Goal: Task Accomplishment & Management: Manage account settings

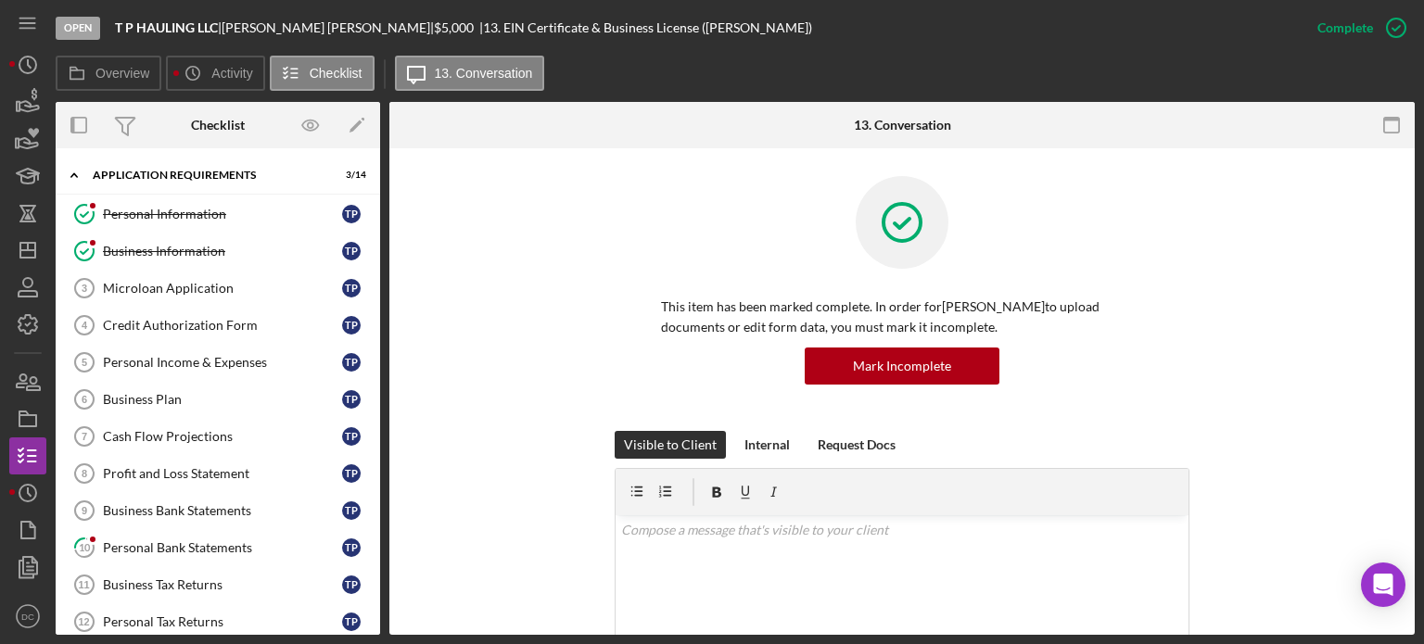
scroll to position [258, 0]
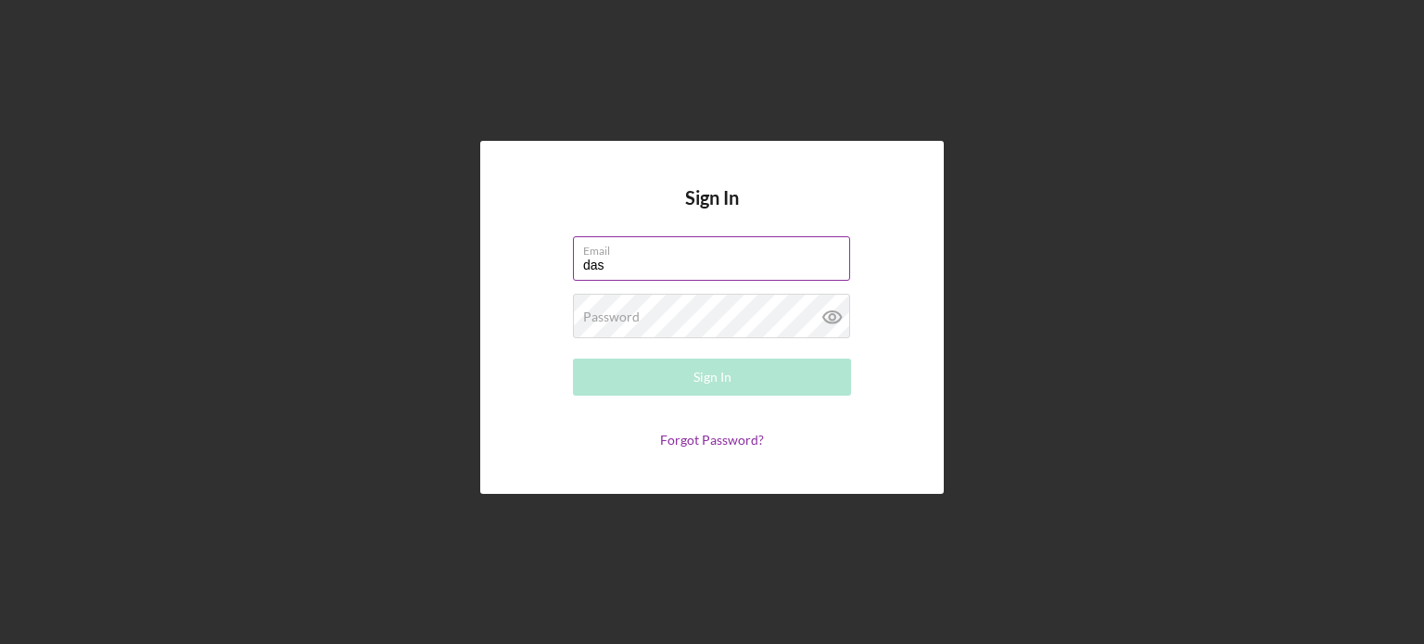
type input "[EMAIL_ADDRESS][DOMAIN_NAME]"
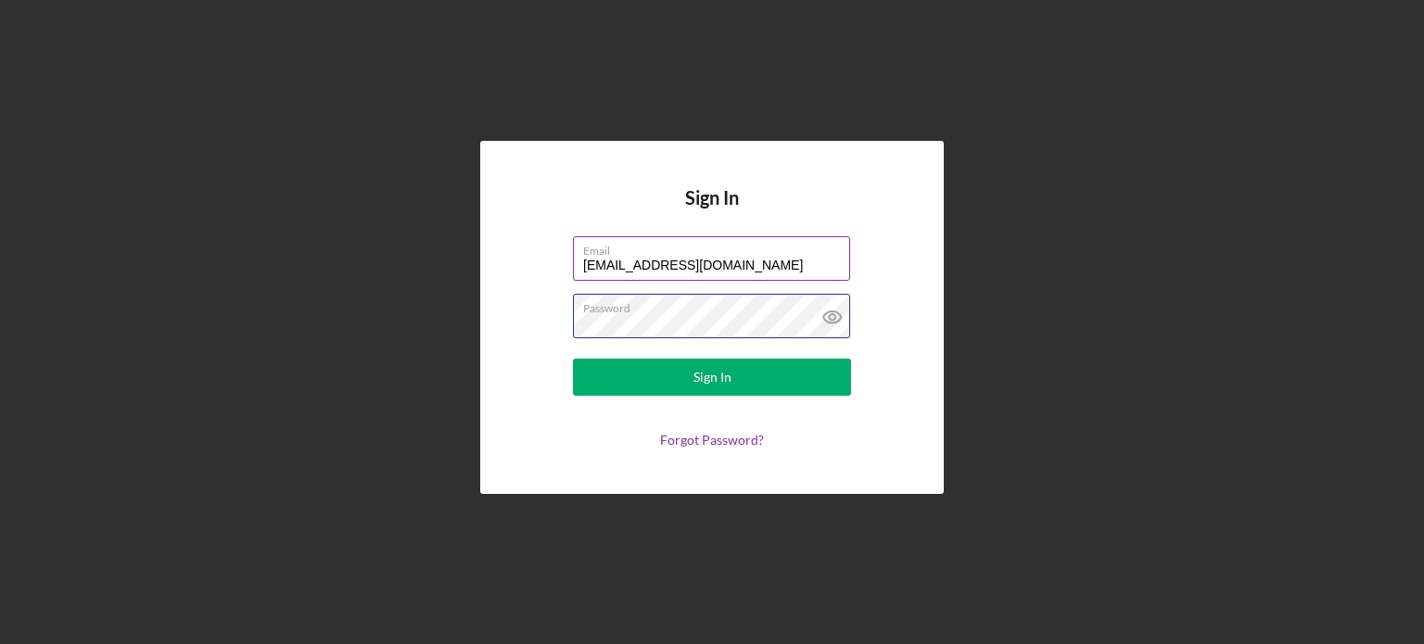
click at [573, 359] on button "Sign In" at bounding box center [712, 377] width 278 height 37
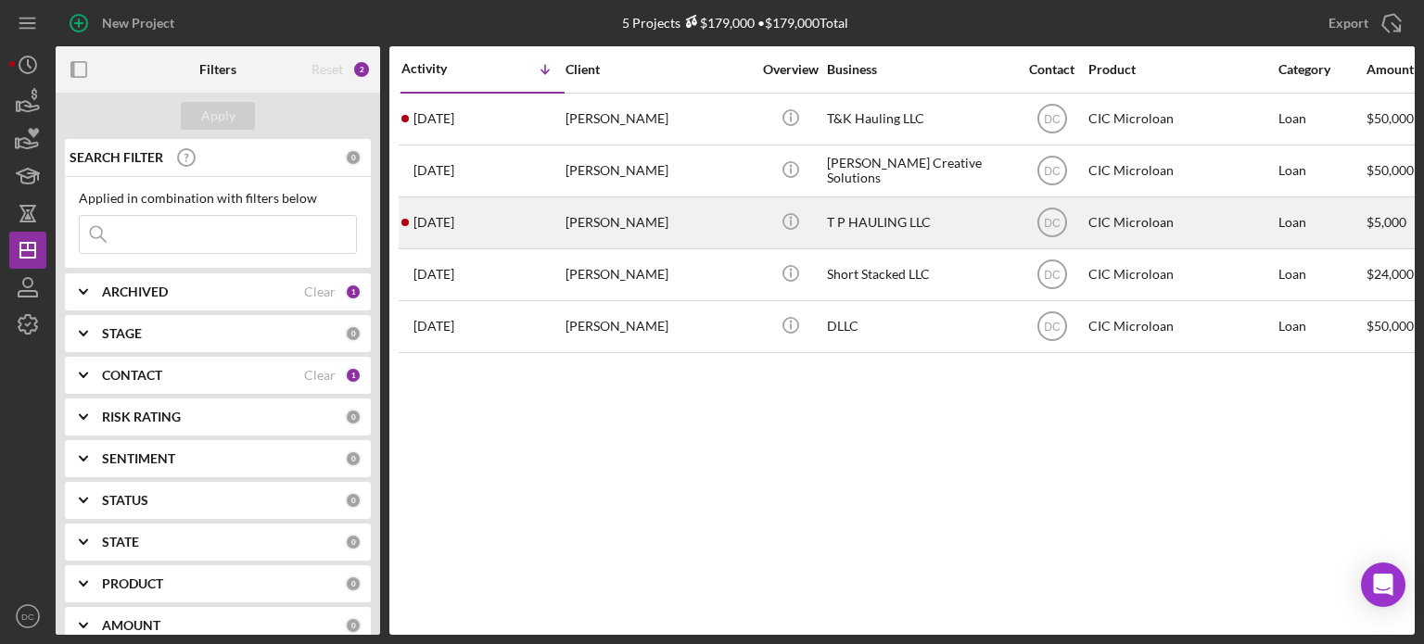
click at [502, 222] on div "7 days ago Timothy Parker" at bounding box center [483, 222] width 162 height 49
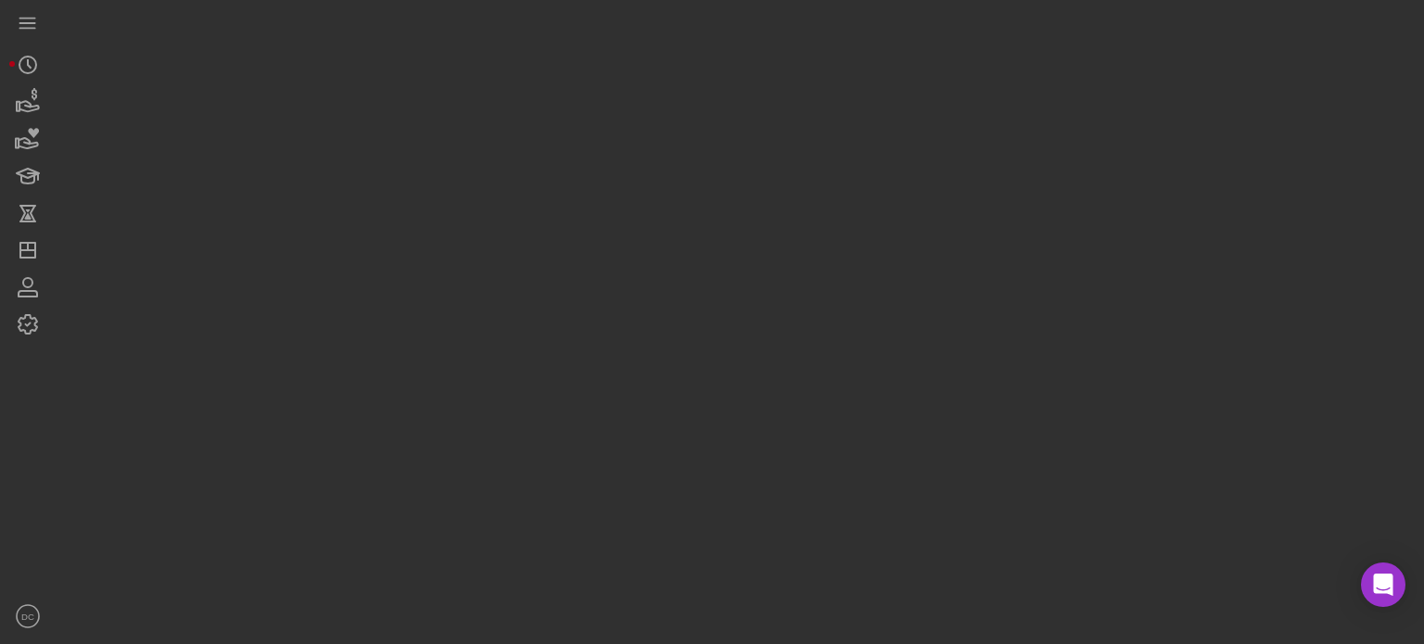
click at [502, 222] on div at bounding box center [735, 317] width 1359 height 635
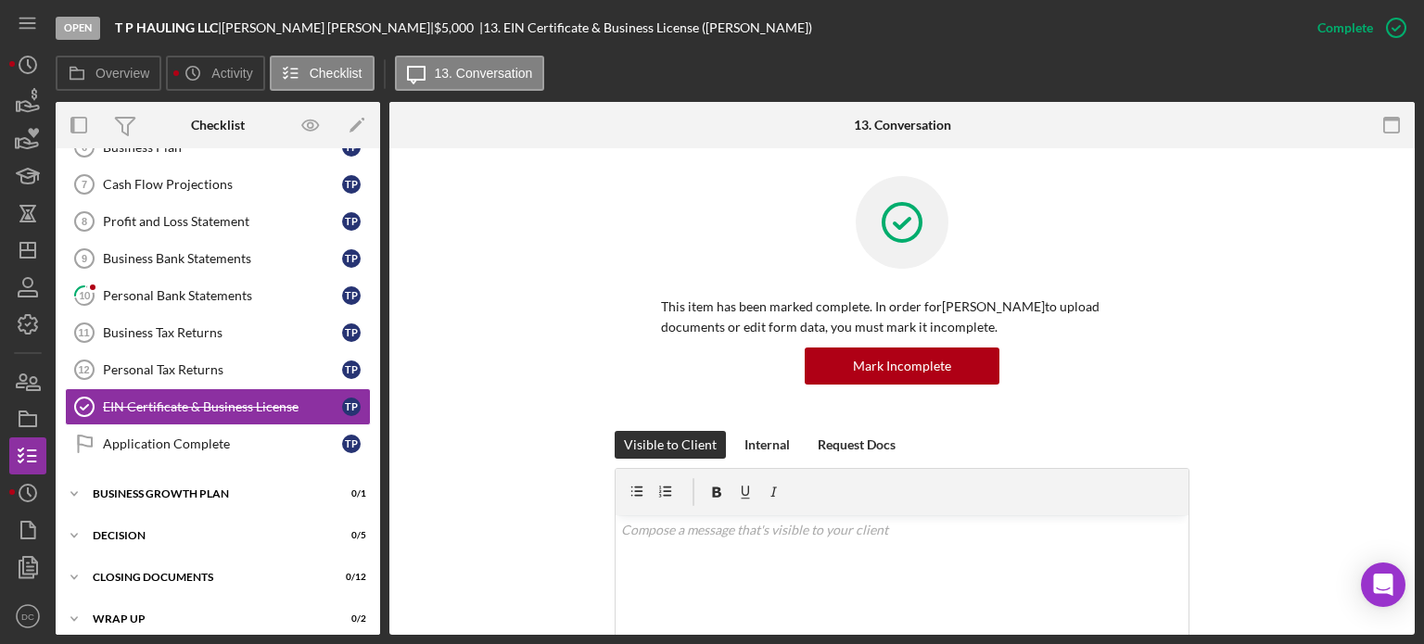
scroll to position [260, 0]
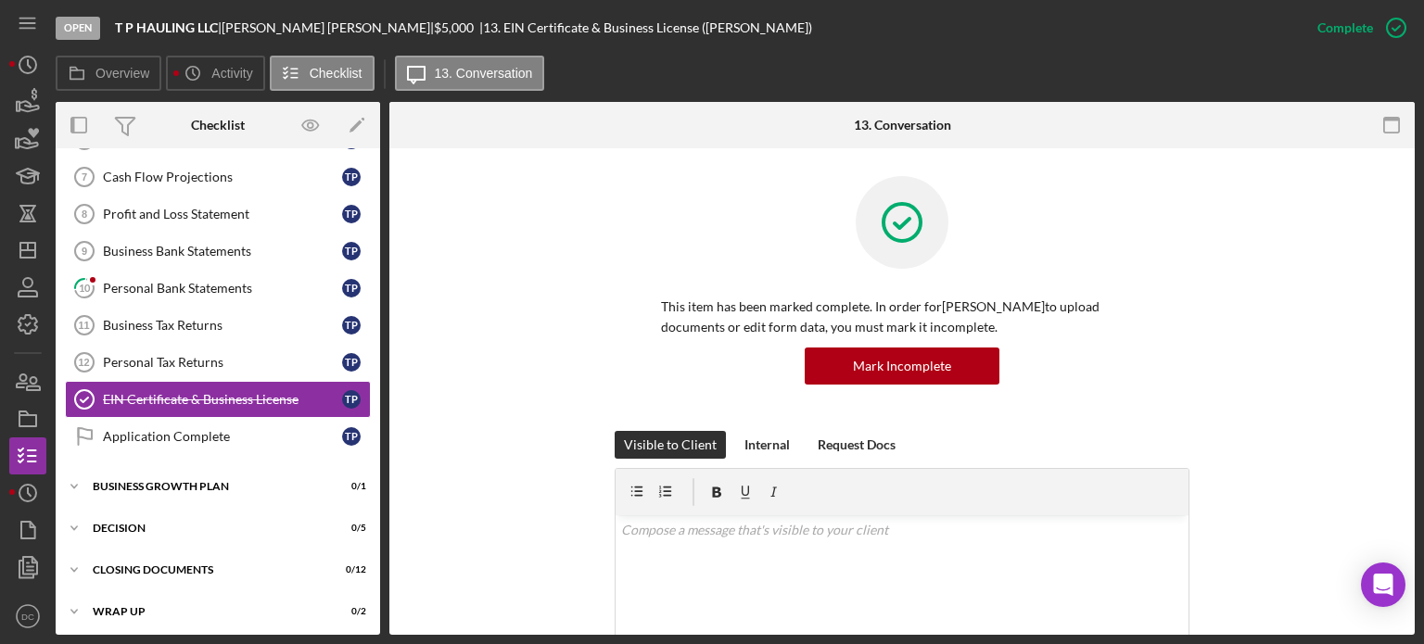
click at [480, 240] on div "This item has been marked complete. In order for Timothy Parker to upload docum…" at bounding box center [902, 303] width 970 height 255
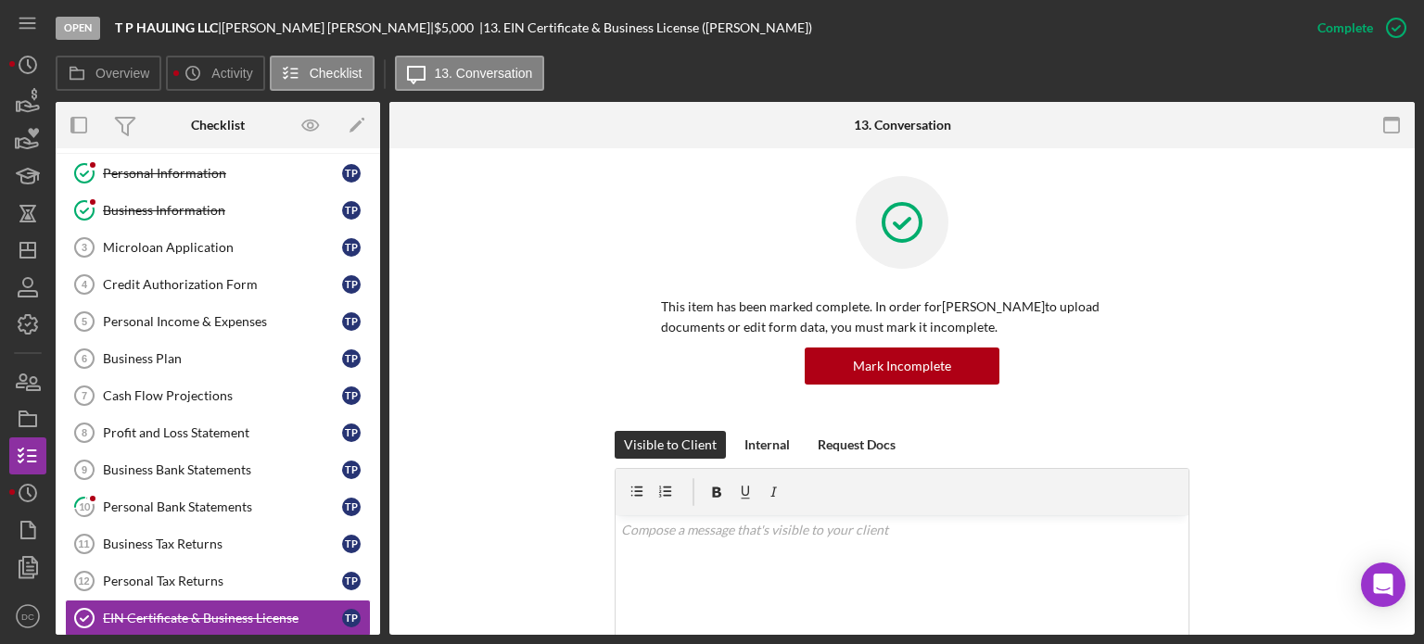
scroll to position [0, 0]
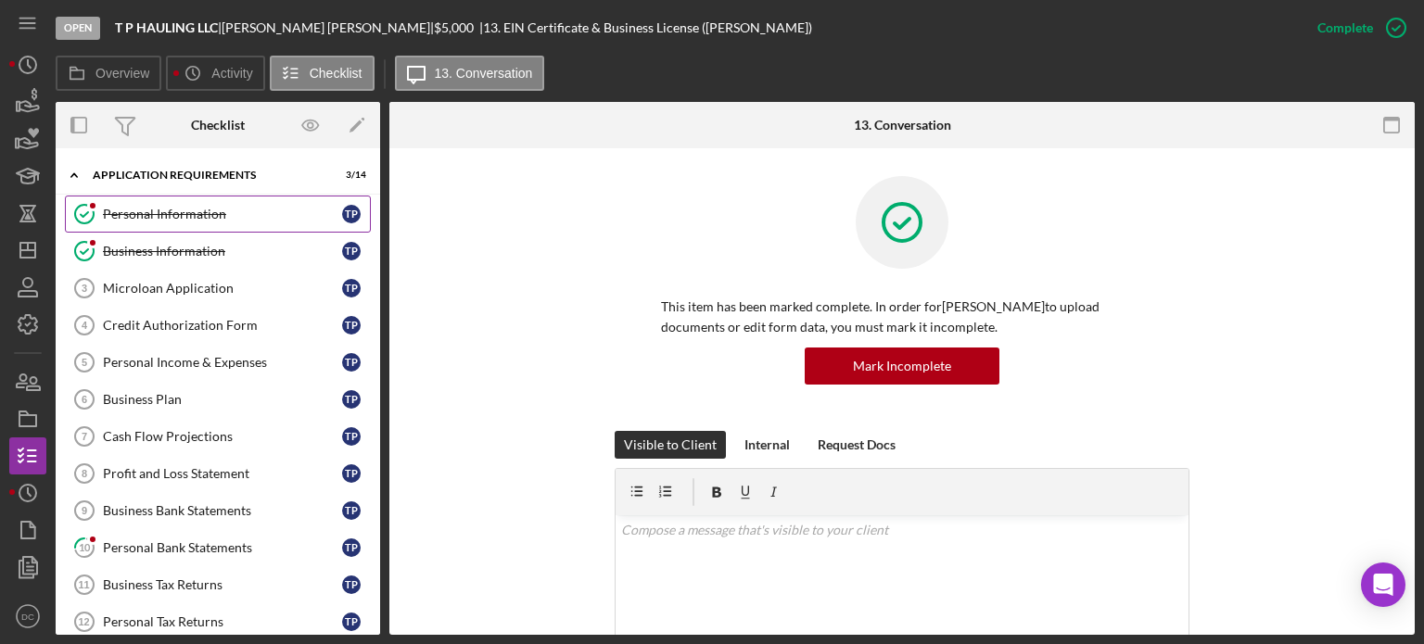
click at [215, 205] on link "Personal Information Personal Information T P" at bounding box center [218, 214] width 306 height 37
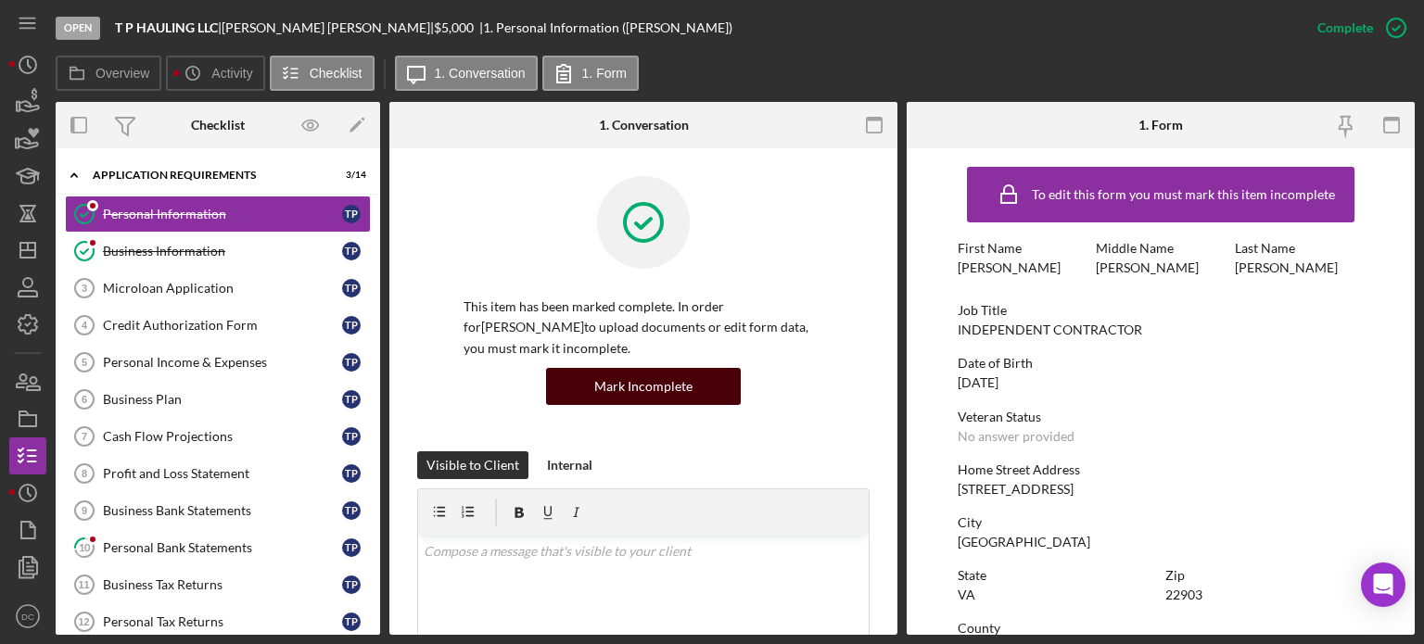
click at [676, 386] on div "Mark Incomplete" at bounding box center [643, 386] width 98 height 37
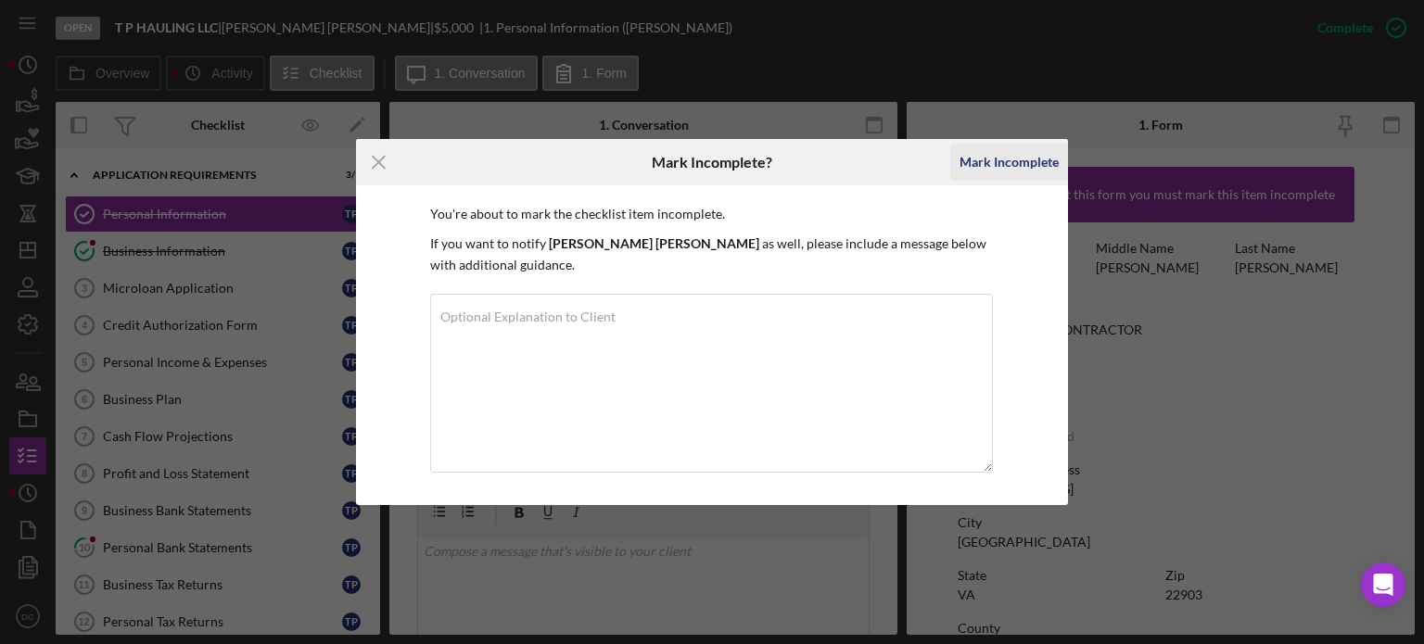
click at [1017, 155] on div "Mark Incomplete" at bounding box center [1009, 162] width 99 height 37
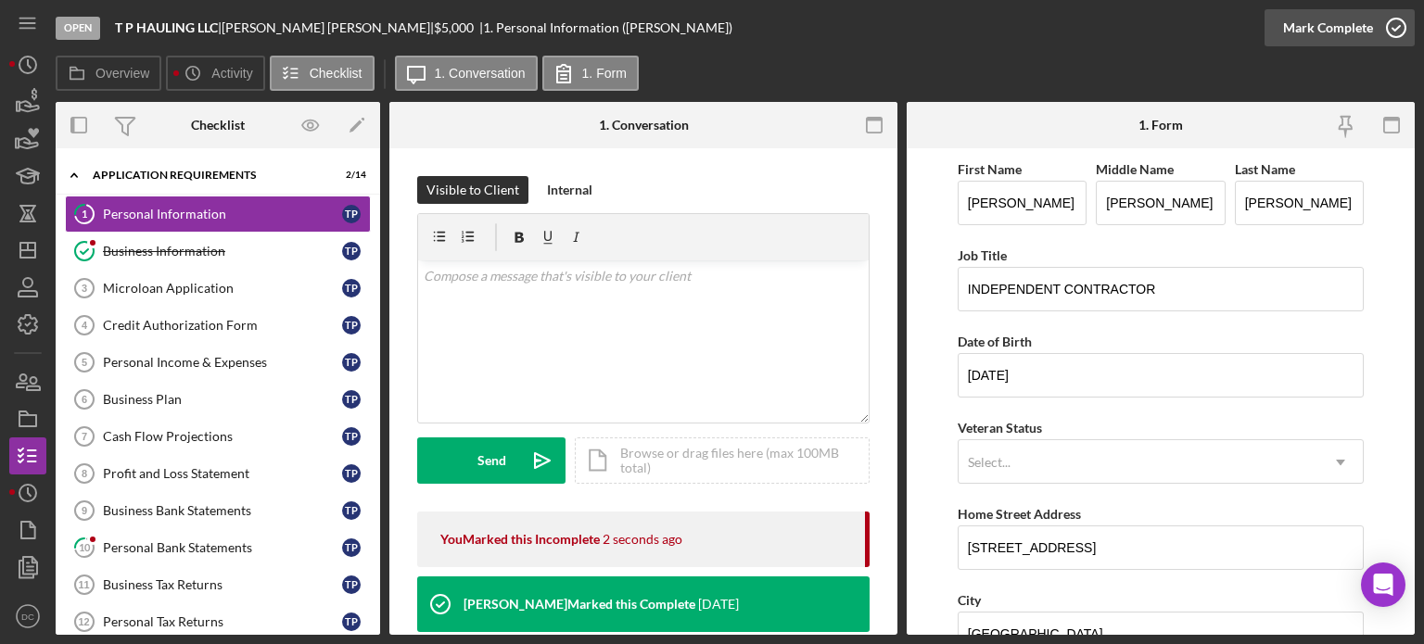
click at [1391, 25] on icon "button" at bounding box center [1396, 28] width 46 height 46
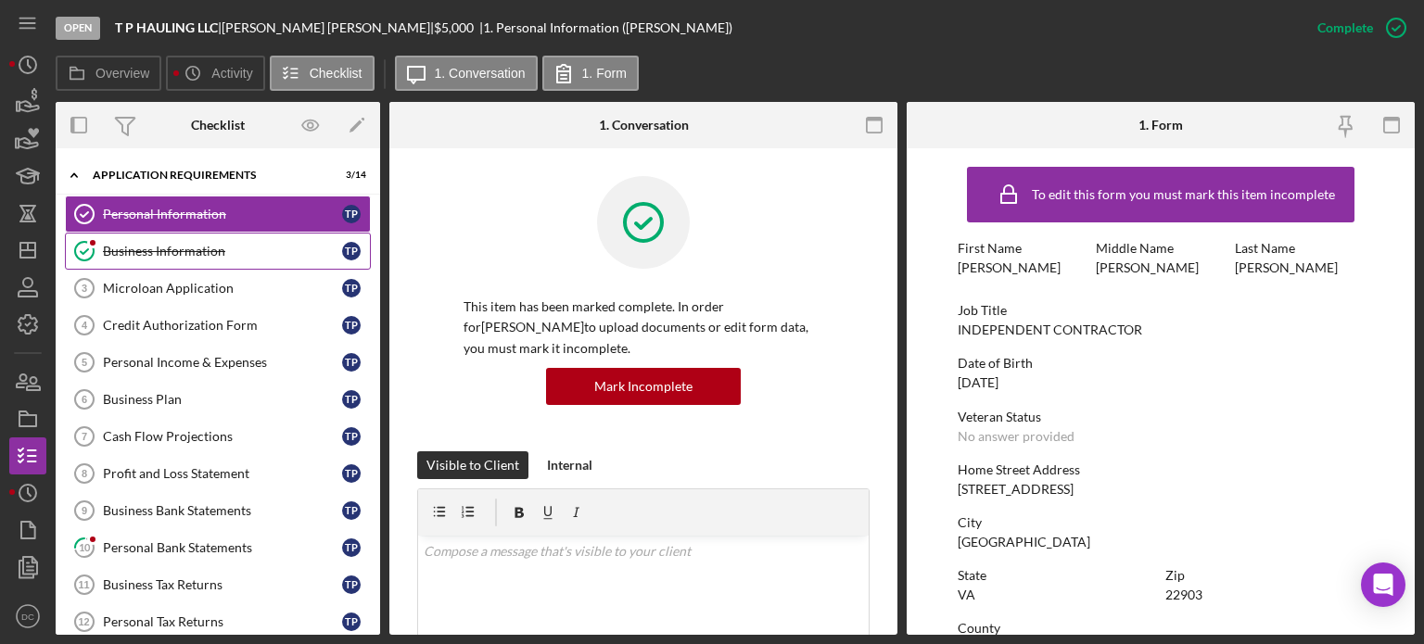
click at [287, 268] on link "Business Information Business Information T P" at bounding box center [218, 251] width 306 height 37
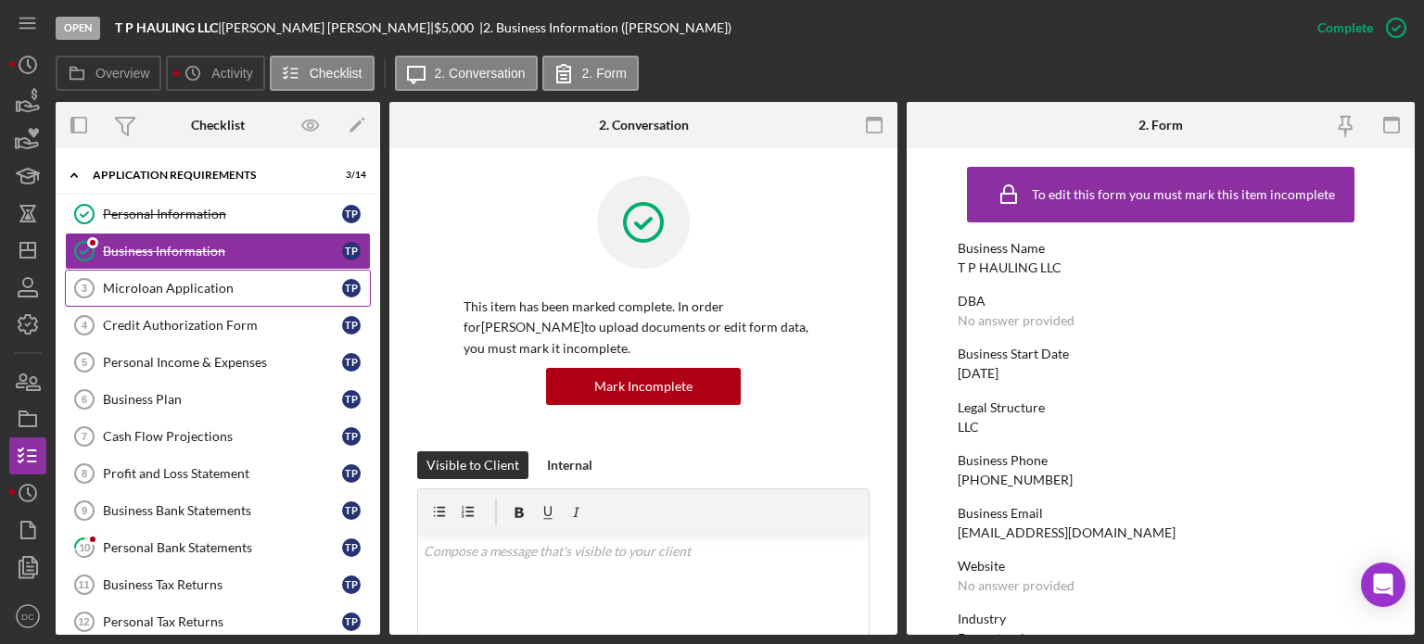
click at [197, 288] on div "Microloan Application" at bounding box center [222, 288] width 239 height 15
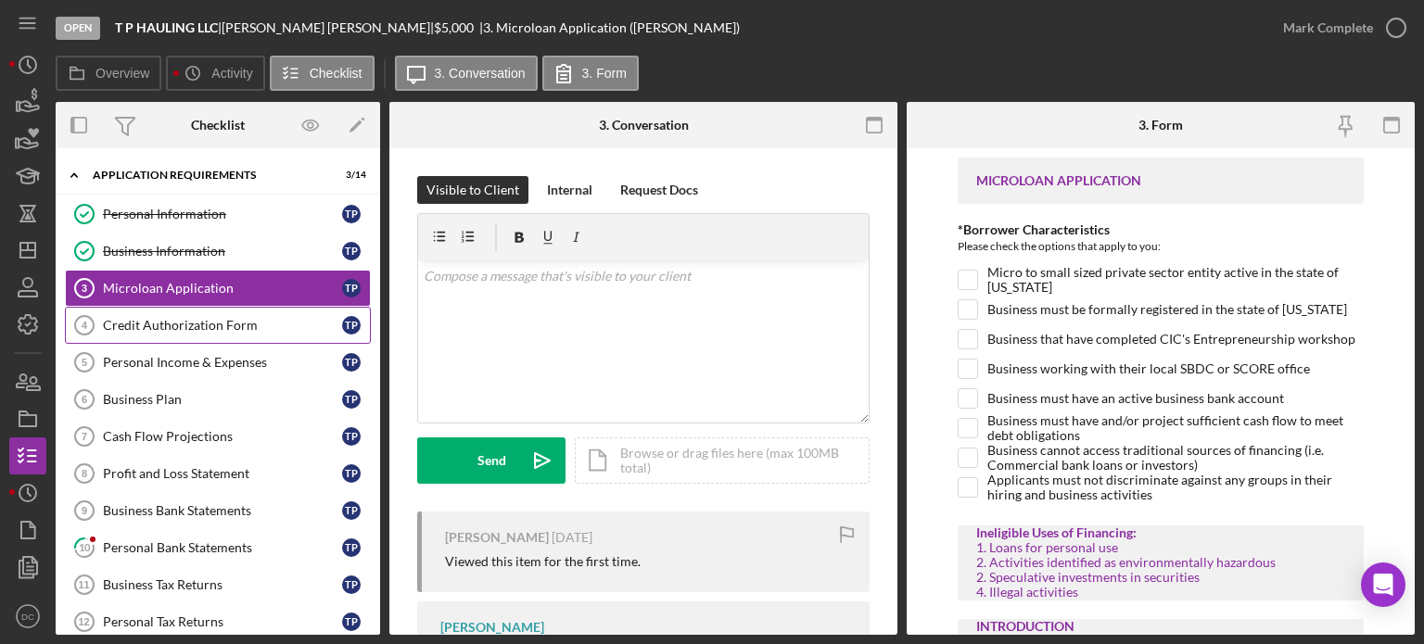
click at [166, 338] on link "Credit Authorization Form 4 Credit Authorization Form T P" at bounding box center [218, 325] width 306 height 37
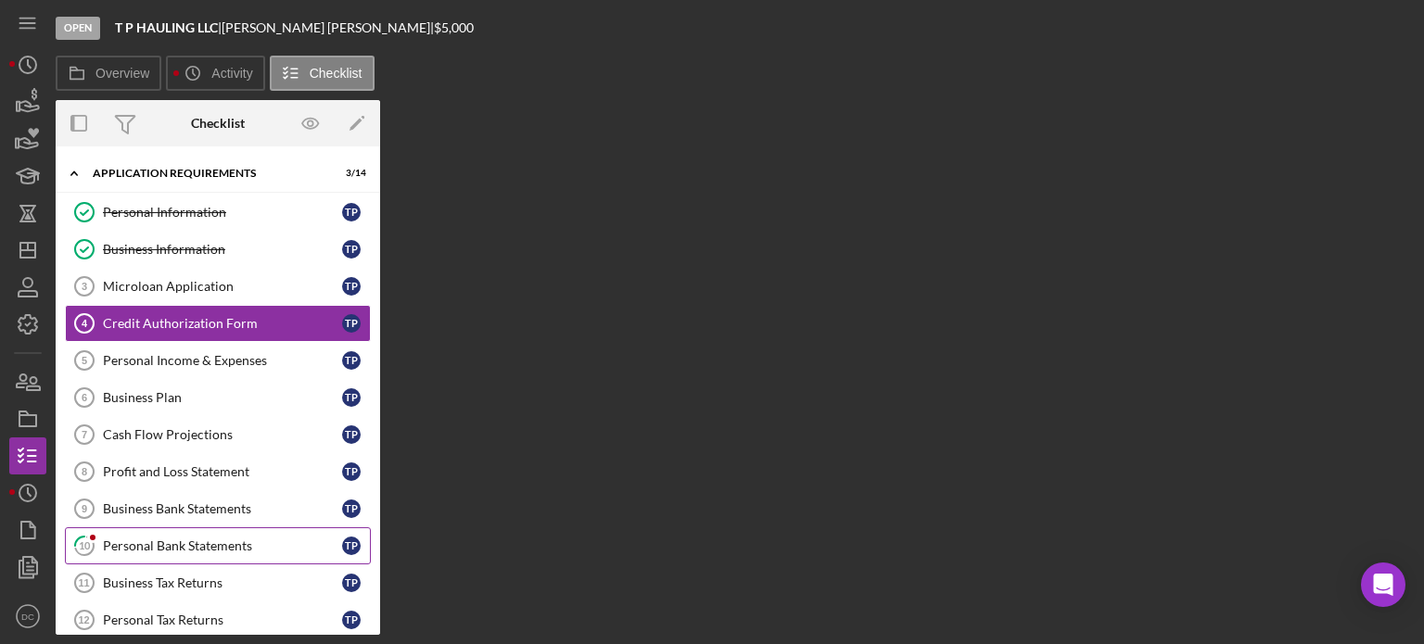
click at [154, 553] on link "10 Personal Bank Statements T P" at bounding box center [218, 546] width 306 height 37
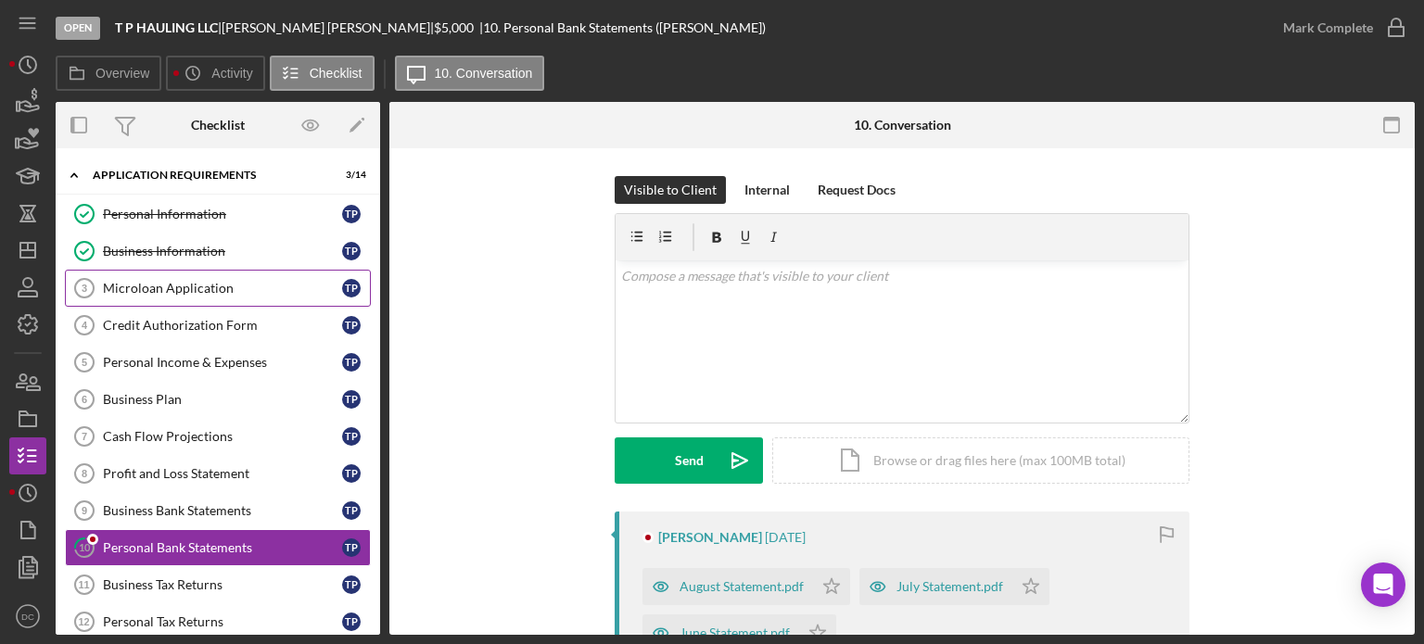
click at [160, 298] on link "Microloan Application 3 Microloan Application T P" at bounding box center [218, 288] width 306 height 37
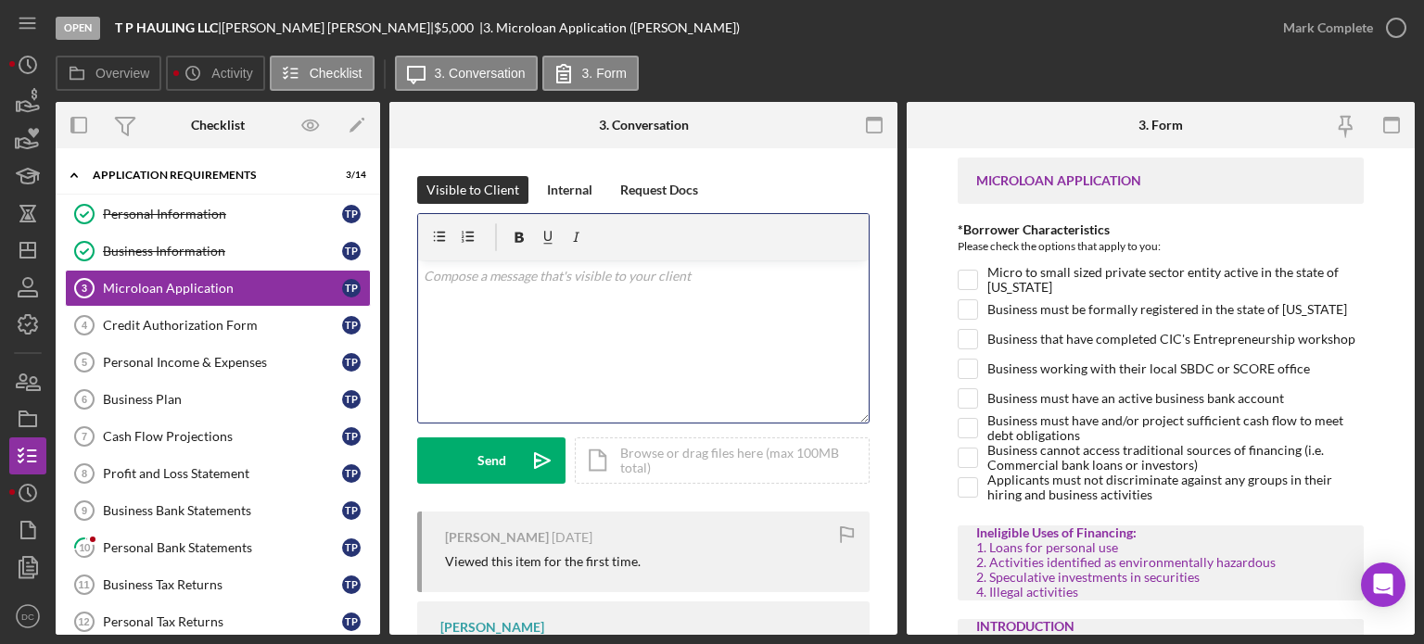
click at [430, 304] on div "v Color teal Color pink Remove color Add row above Add row below Add column bef…" at bounding box center [643, 342] width 451 height 162
click at [508, 274] on p "Good Morning Timothy," at bounding box center [644, 276] width 440 height 20
click at [570, 292] on p at bounding box center [644, 302] width 440 height 20
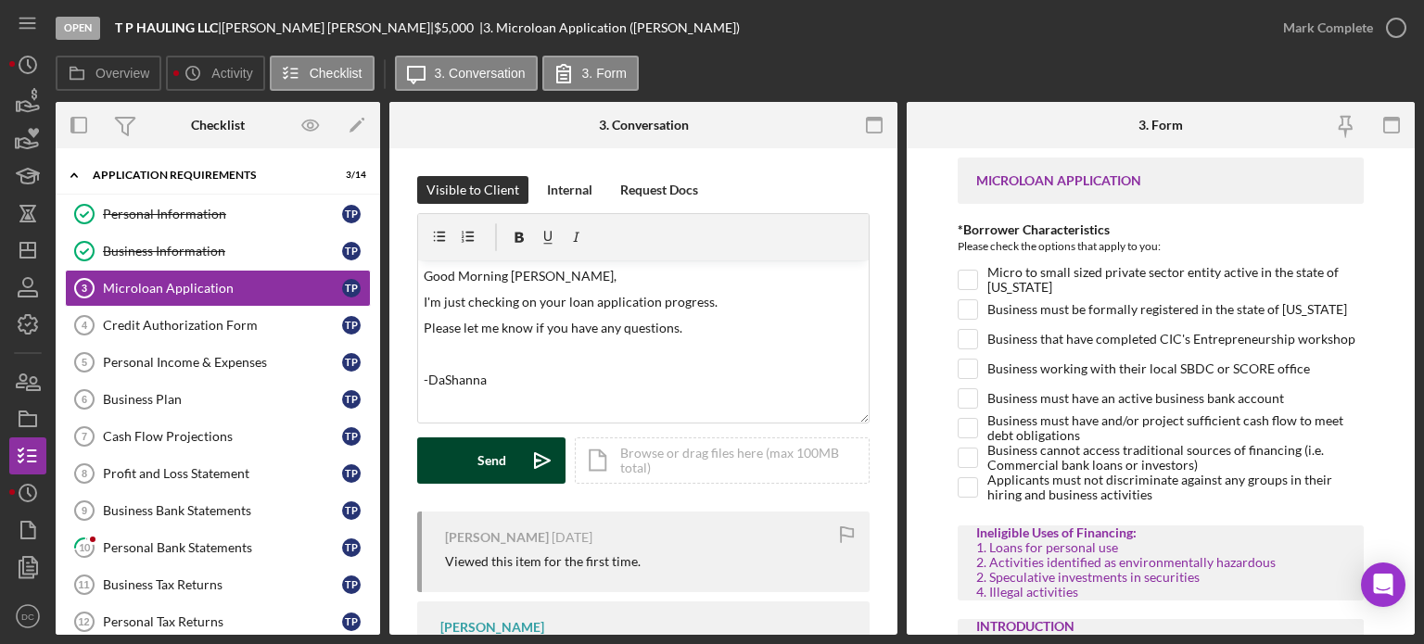
click at [503, 443] on div "Send" at bounding box center [492, 461] width 29 height 46
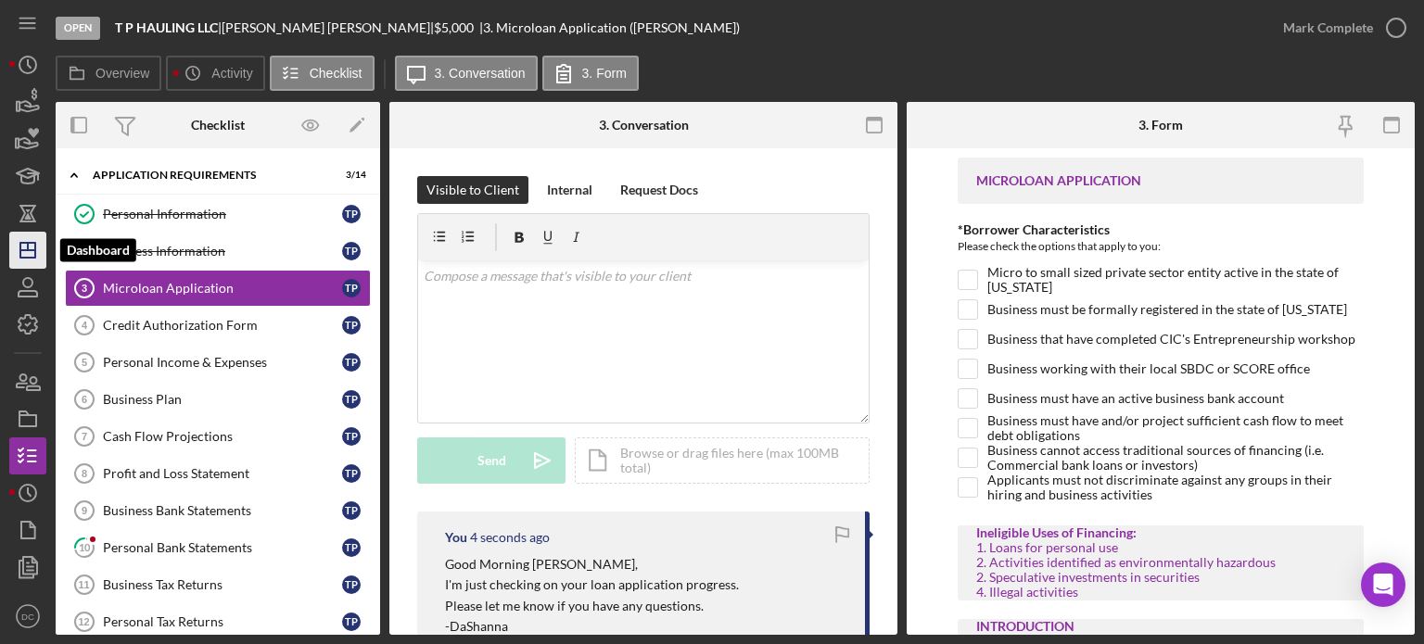
click at [37, 240] on icon "Icon/Dashboard" at bounding box center [28, 250] width 46 height 46
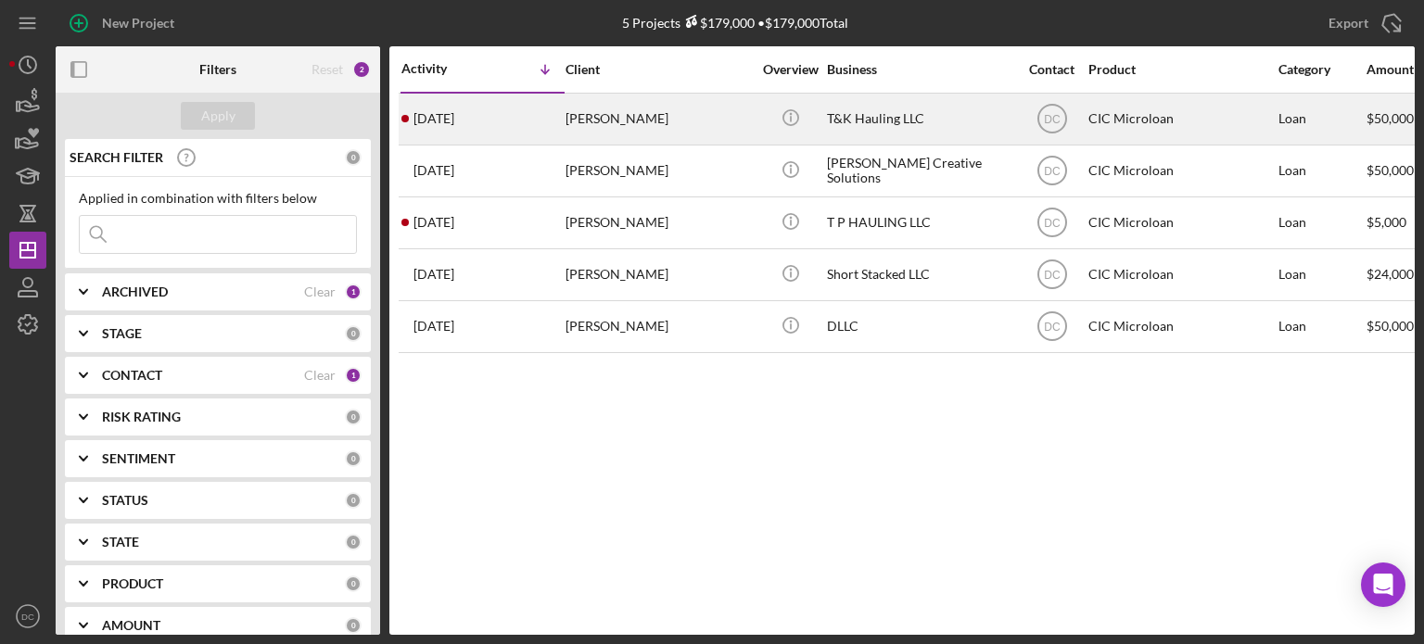
click at [514, 129] on div "5 days ago Kim Thompson" at bounding box center [483, 119] width 162 height 49
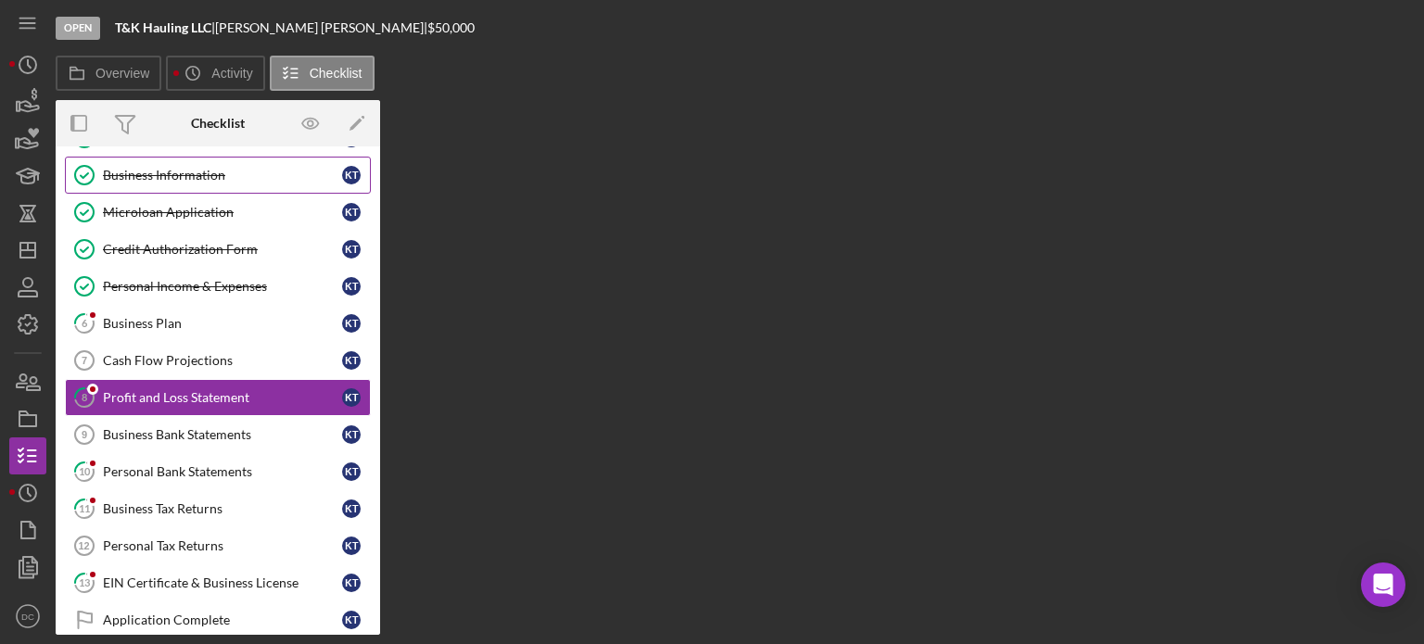
scroll to position [78, 0]
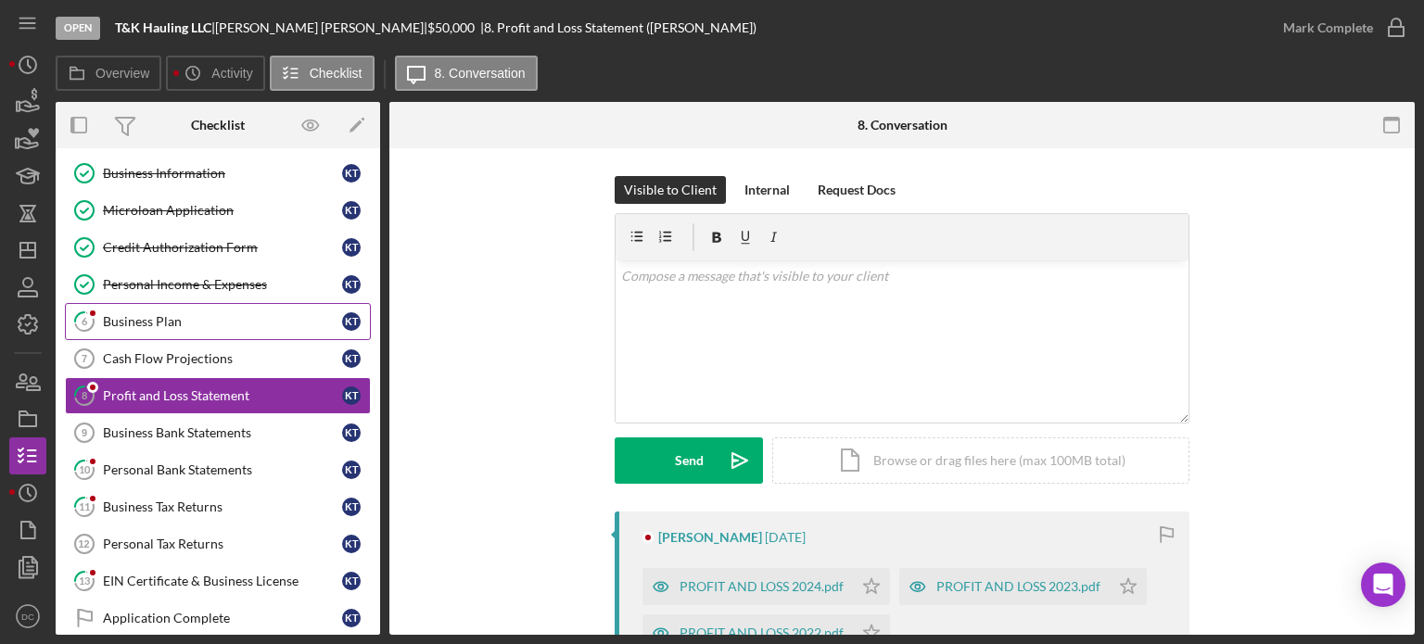
click at [171, 329] on link "6 Business Plan K T" at bounding box center [218, 321] width 306 height 37
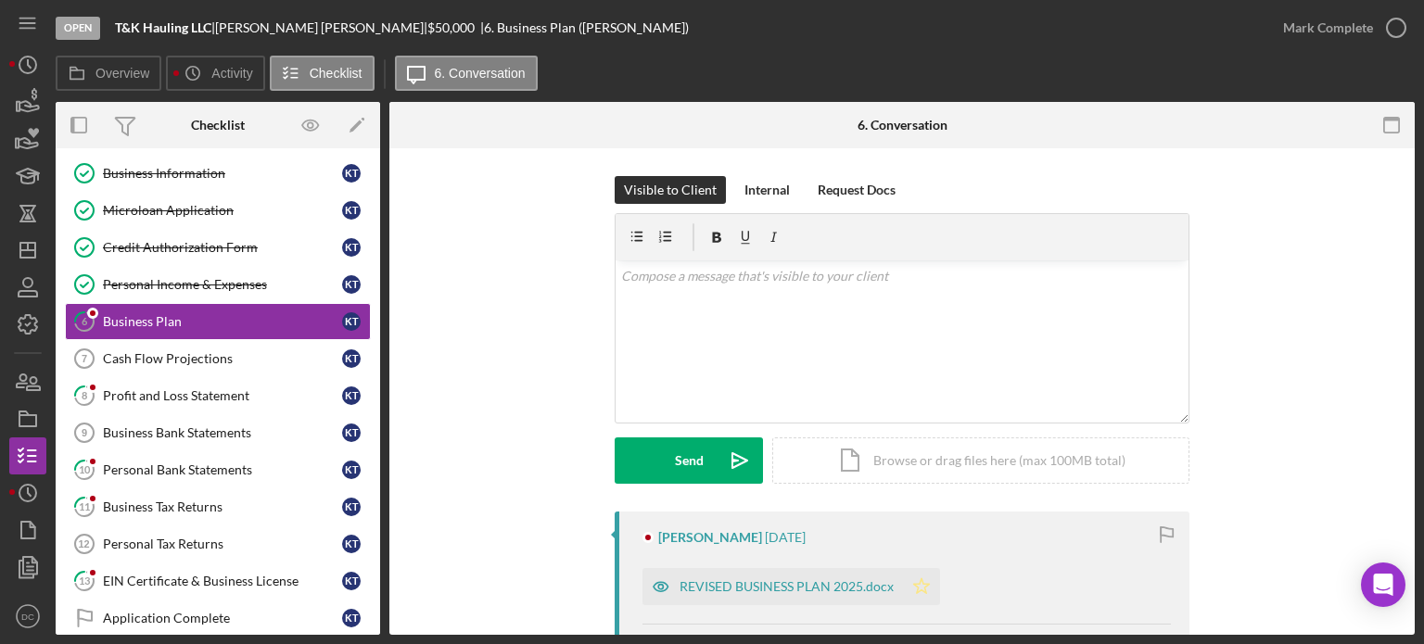
click at [924, 580] on icon "Icon/Star" at bounding box center [921, 586] width 37 height 37
click at [1402, 29] on icon "button" at bounding box center [1396, 28] width 46 height 46
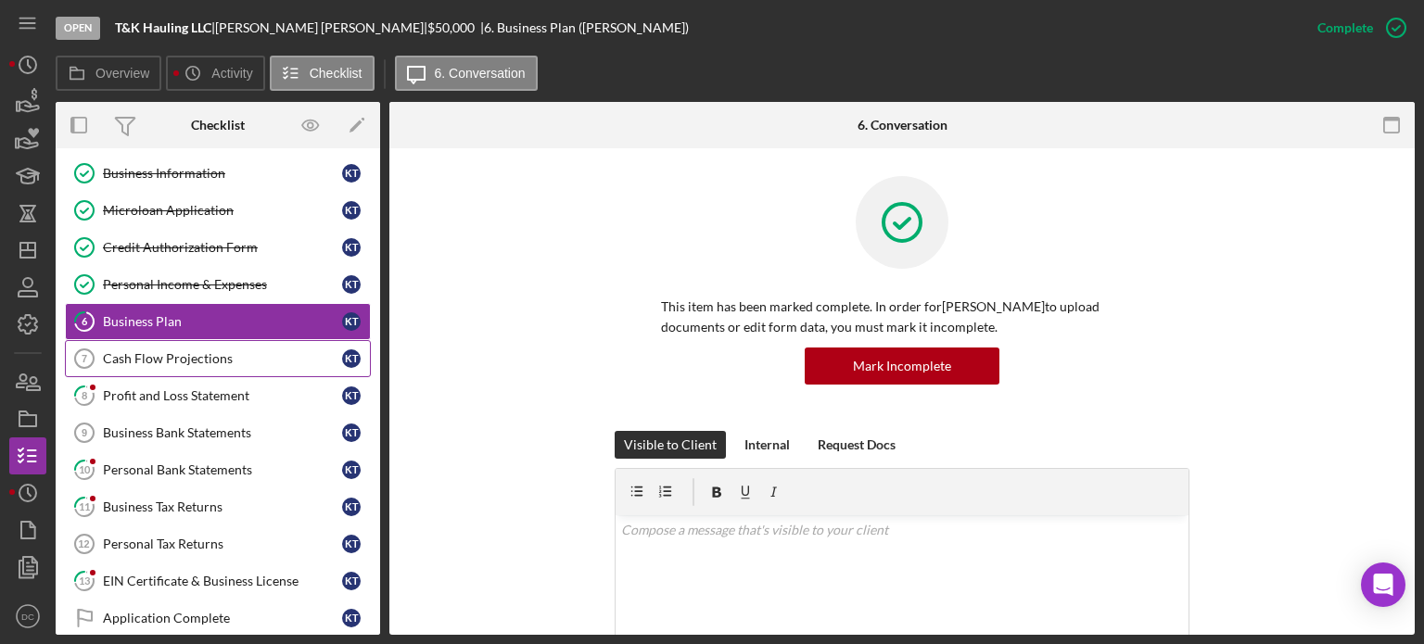
click at [217, 365] on link "Cash Flow Projections 7 Cash Flow Projections K T" at bounding box center [218, 358] width 306 height 37
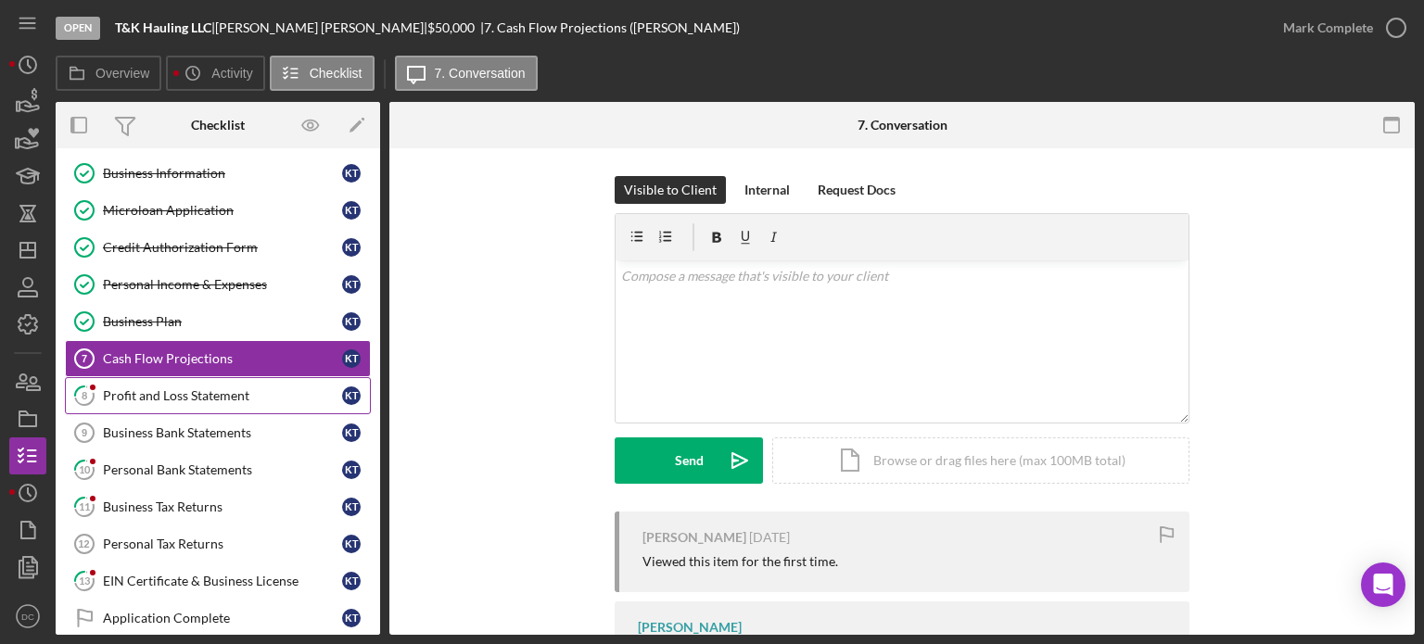
click at [198, 403] on link "8 Profit and Loss Statement K T" at bounding box center [218, 395] width 306 height 37
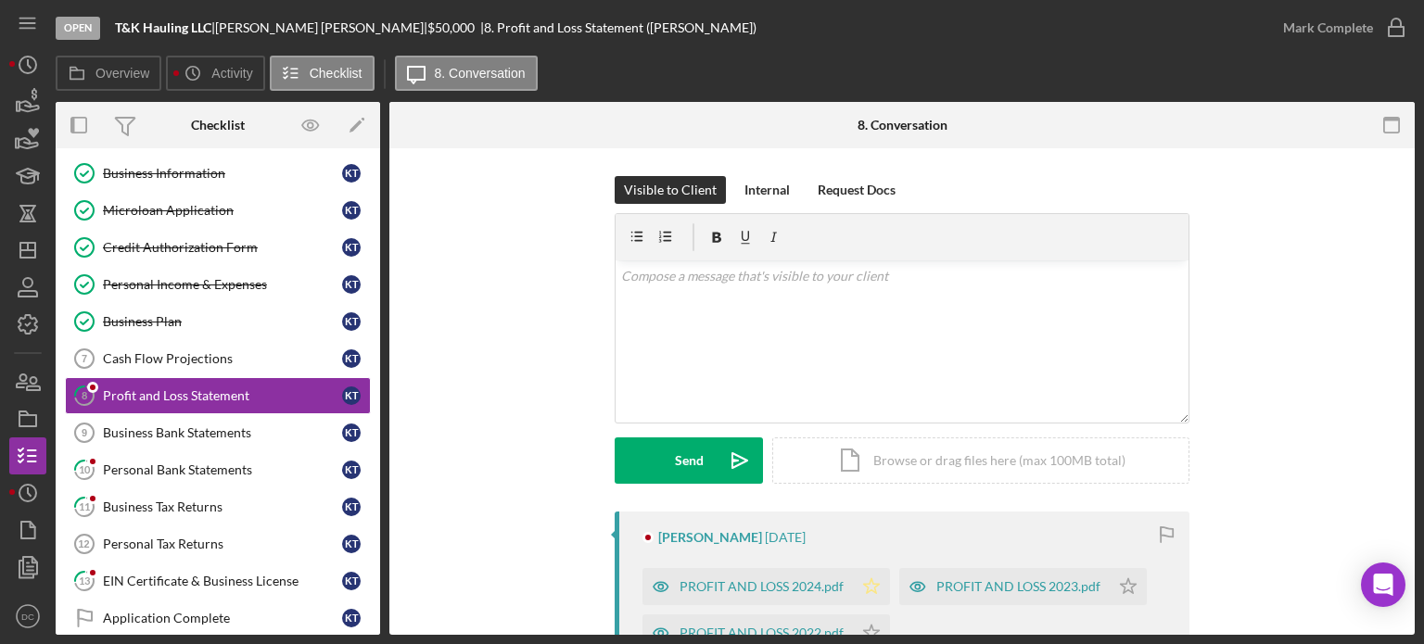
click at [867, 589] on icon "Icon/Star" at bounding box center [871, 586] width 37 height 37
click at [1392, 29] on icon "button" at bounding box center [1396, 28] width 46 height 46
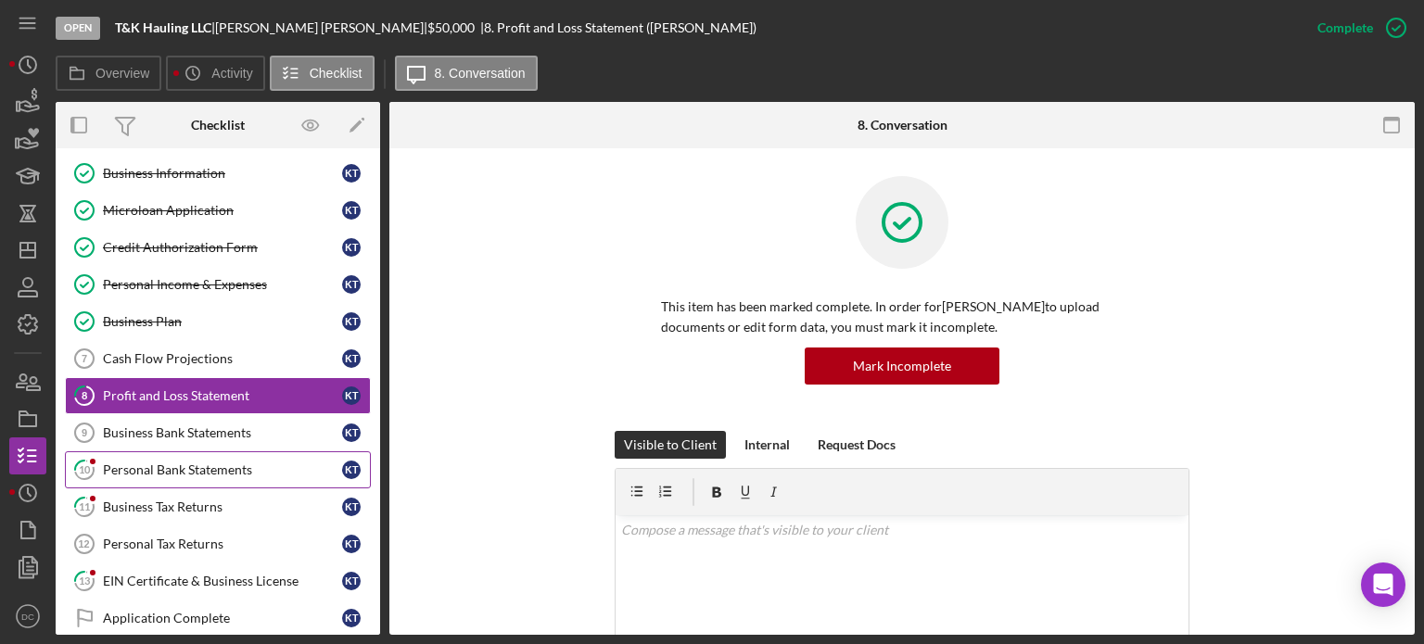
click at [175, 469] on div "Personal Bank Statements" at bounding box center [222, 470] width 239 height 15
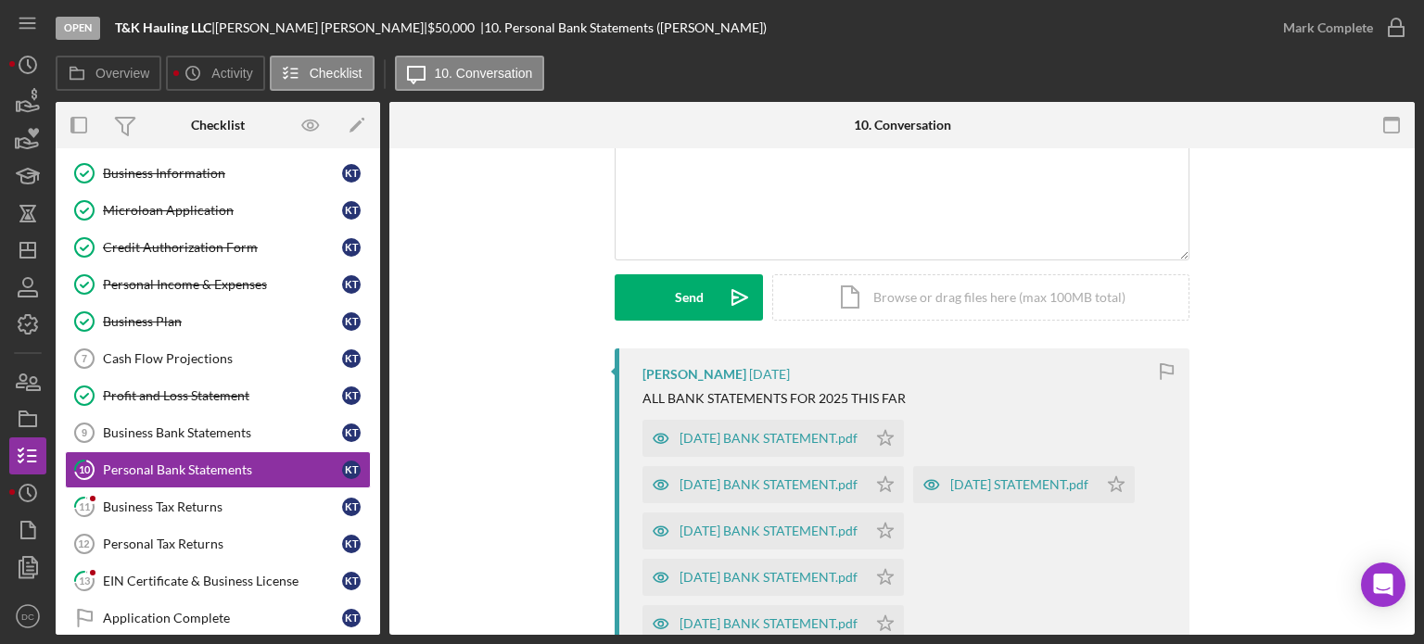
scroll to position [200, 0]
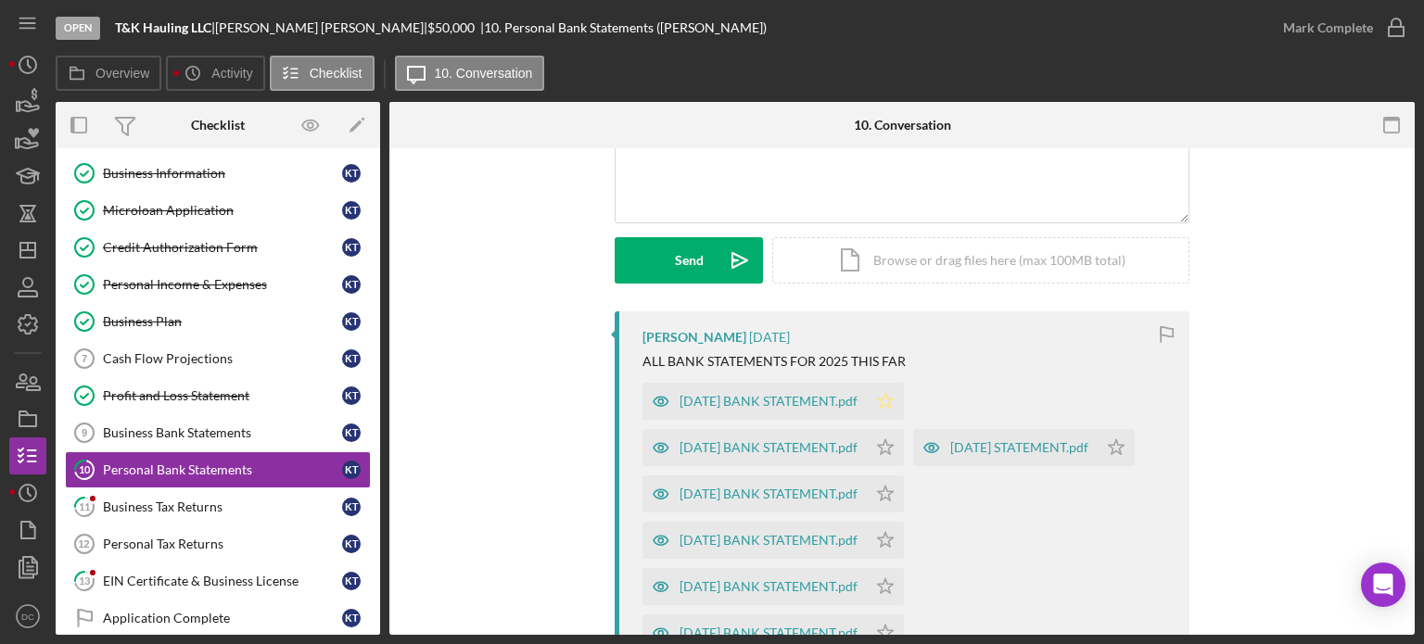
click at [904, 401] on icon "Icon/Star" at bounding box center [885, 401] width 37 height 37
click at [904, 395] on icon "Icon/Star" at bounding box center [885, 401] width 37 height 37
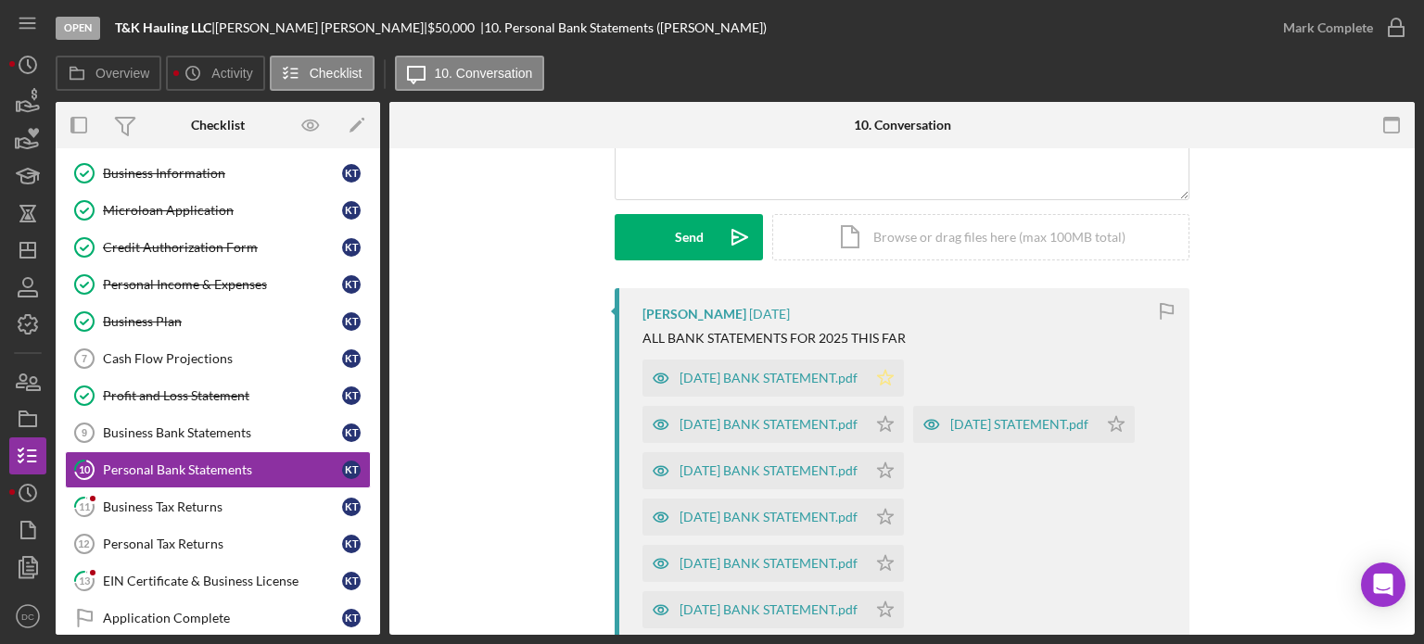
click at [894, 379] on polygon "button" at bounding box center [886, 377] width 16 height 15
click at [1398, 29] on icon "button" at bounding box center [1396, 28] width 46 height 46
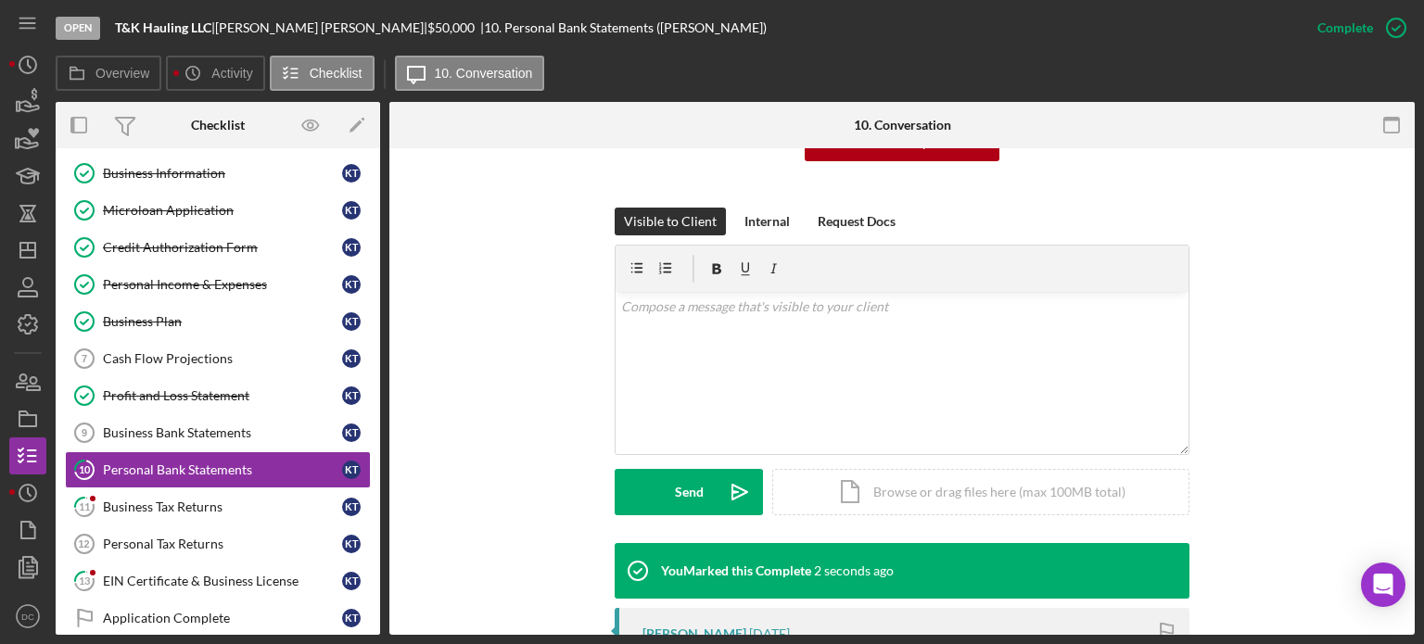
scroll to position [478, 0]
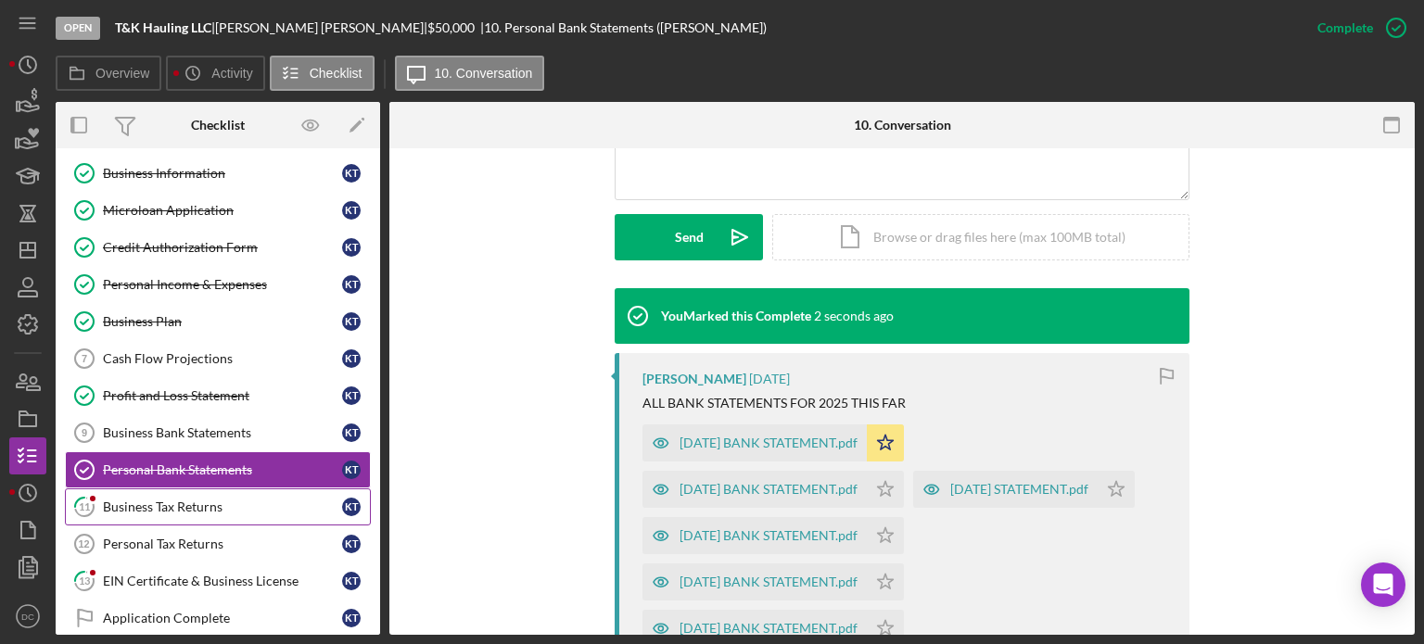
click at [167, 506] on div "Business Tax Returns" at bounding box center [222, 507] width 239 height 15
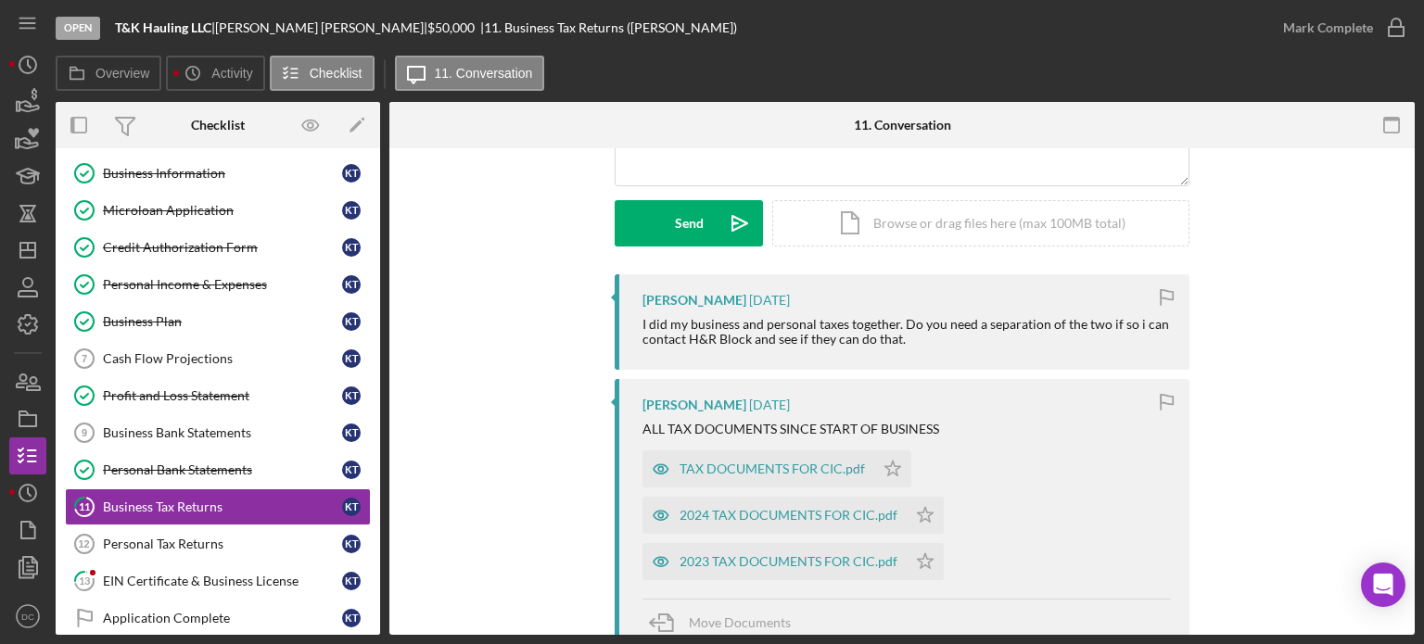
scroll to position [273, 0]
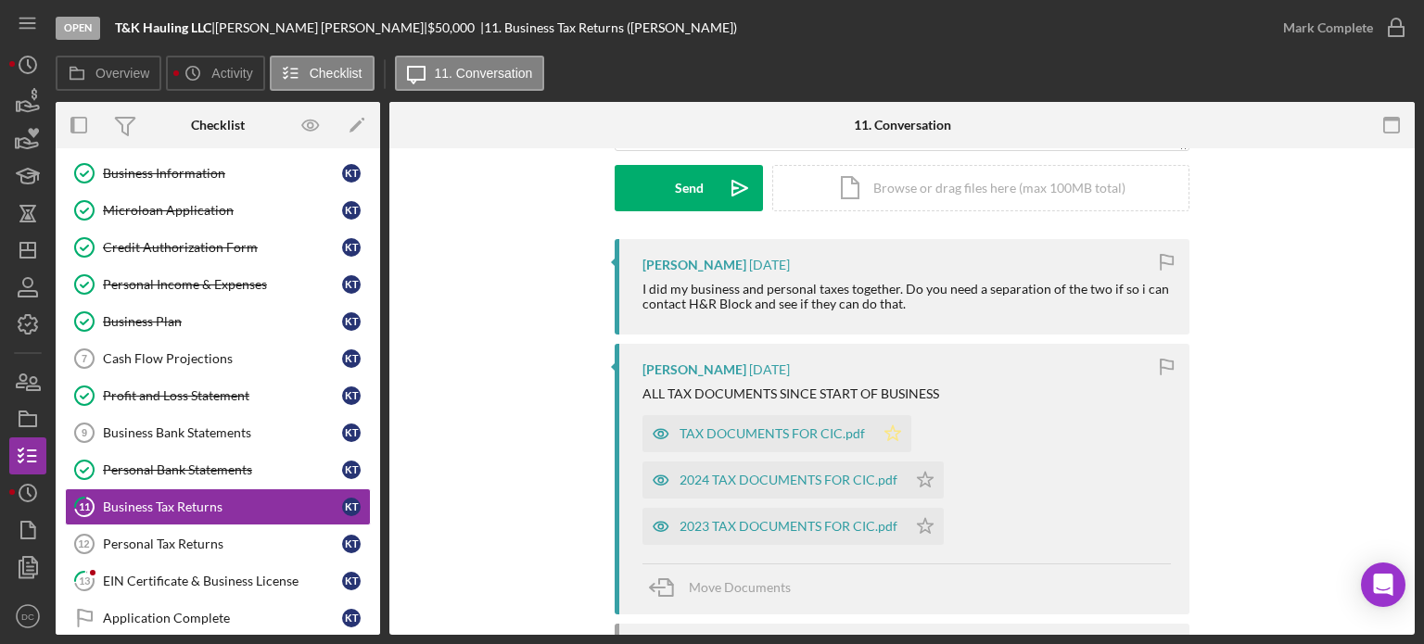
click at [886, 429] on icon "Icon/Star" at bounding box center [892, 433] width 37 height 37
click at [1385, 26] on icon "button" at bounding box center [1396, 28] width 46 height 46
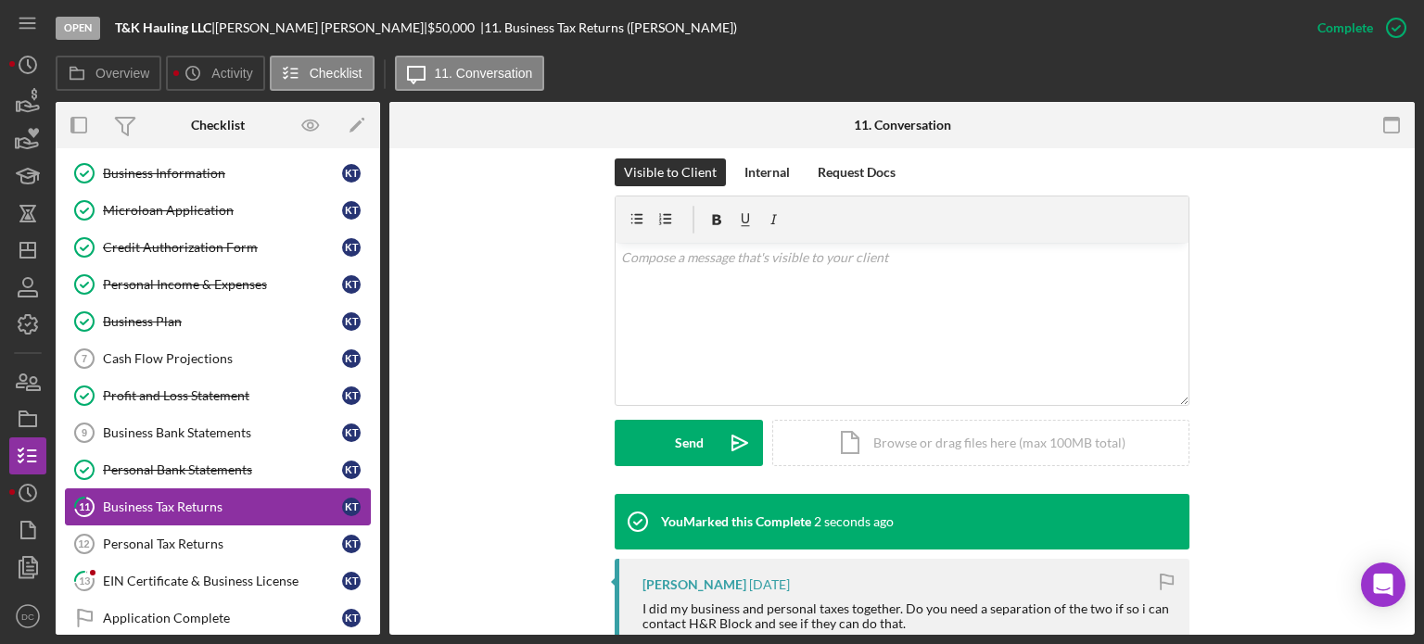
scroll to position [528, 0]
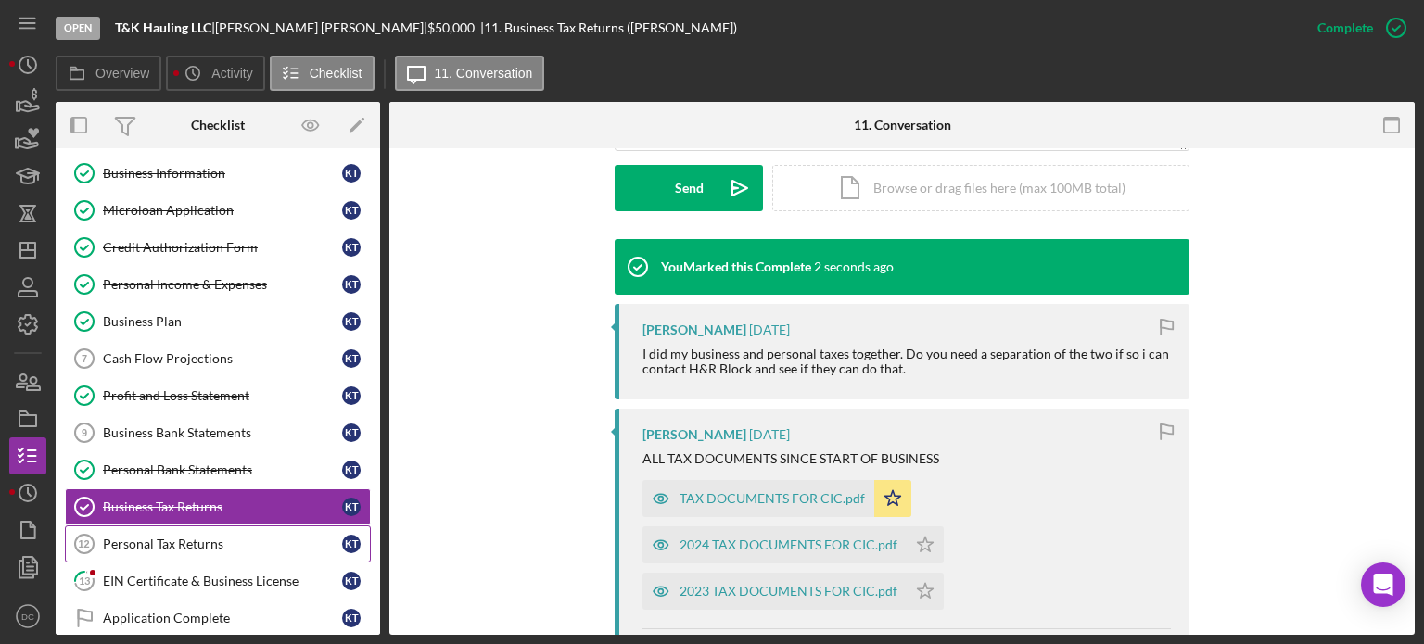
click at [197, 540] on div "Personal Tax Returns" at bounding box center [222, 544] width 239 height 15
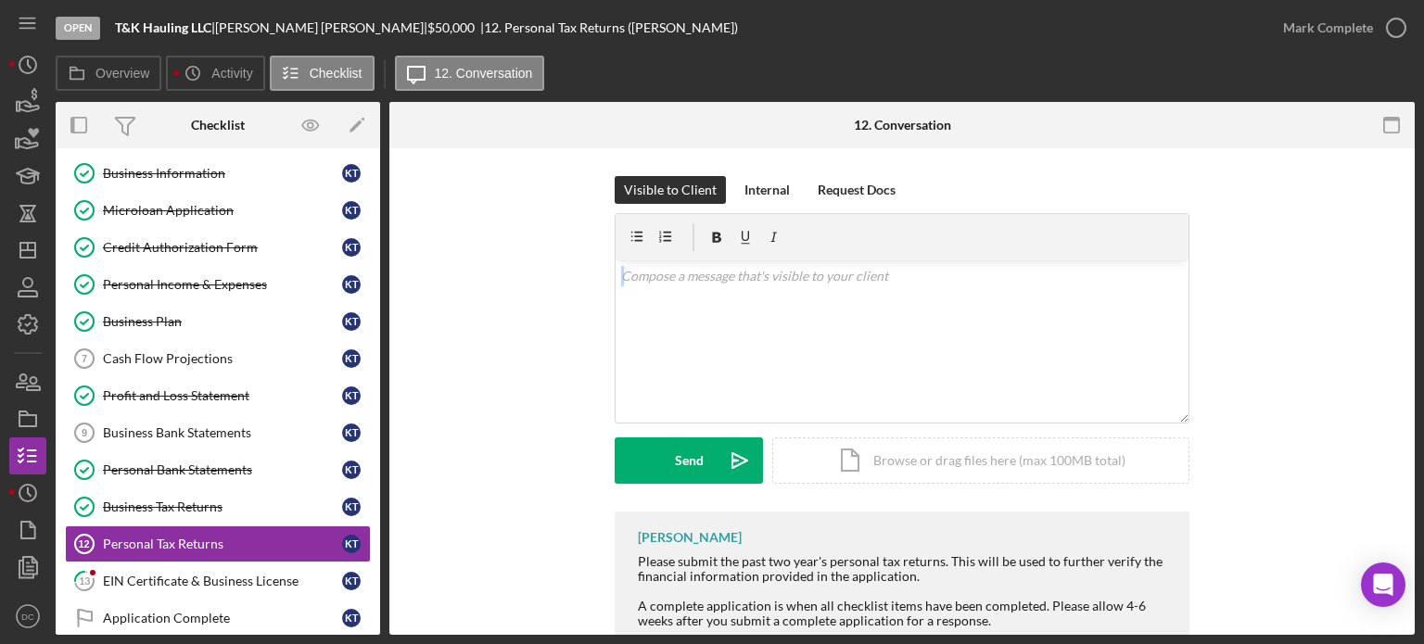
drag, startPoint x: 1415, startPoint y: 209, endPoint x: 1423, endPoint y: 356, distance: 147.7
click at [1423, 356] on div "Open T&K Hauling LLC | Kim Thompson | $50,000 $50,000 | 12. Personal Tax Return…" at bounding box center [712, 322] width 1424 height 644
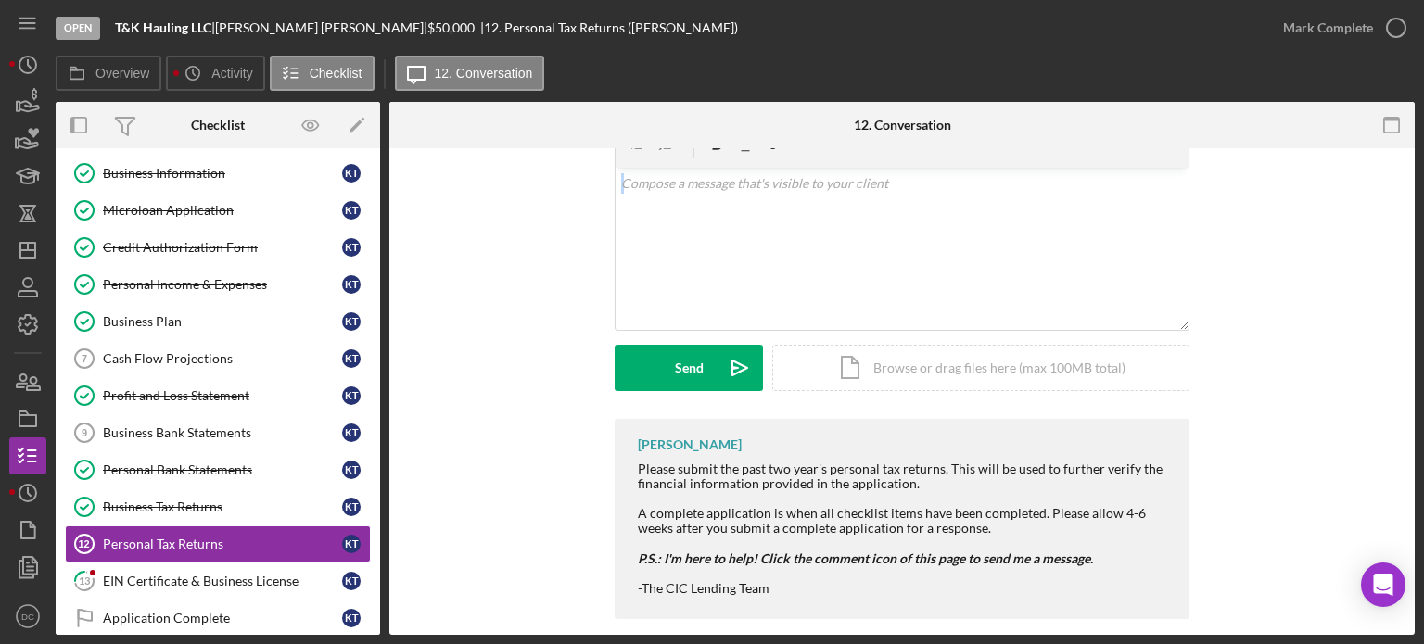
scroll to position [113, 0]
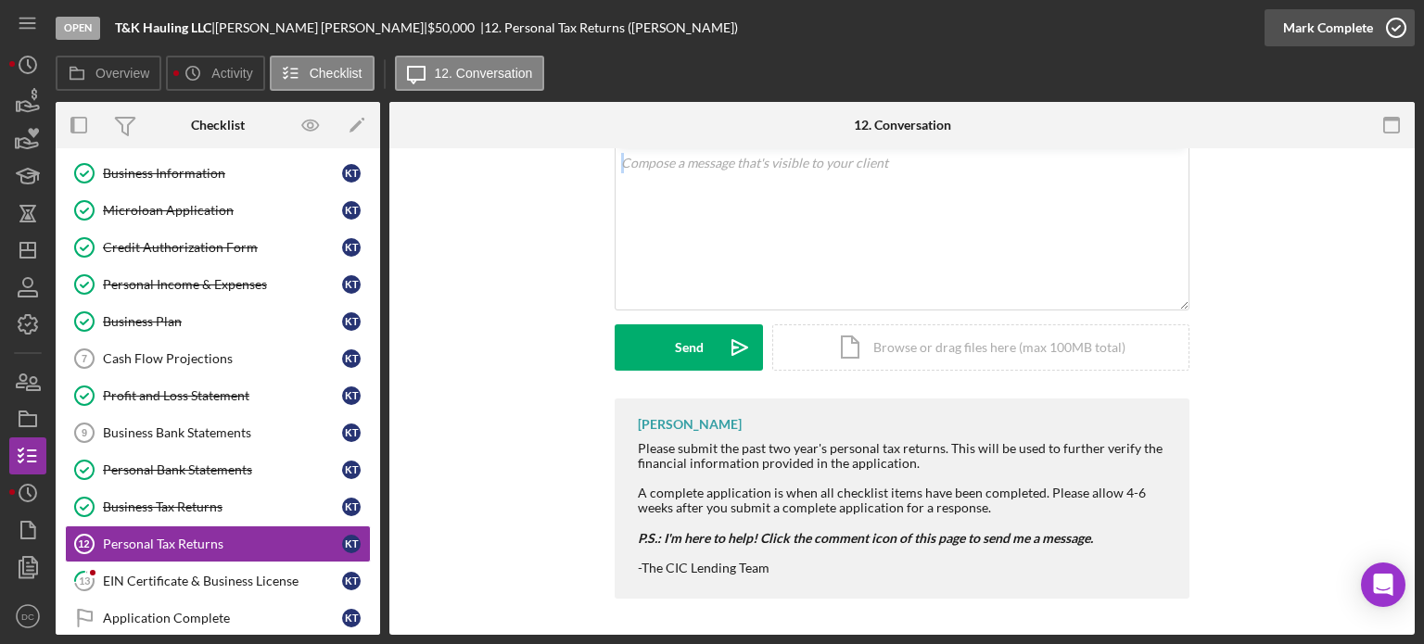
click at [1406, 21] on icon "button" at bounding box center [1396, 28] width 46 height 46
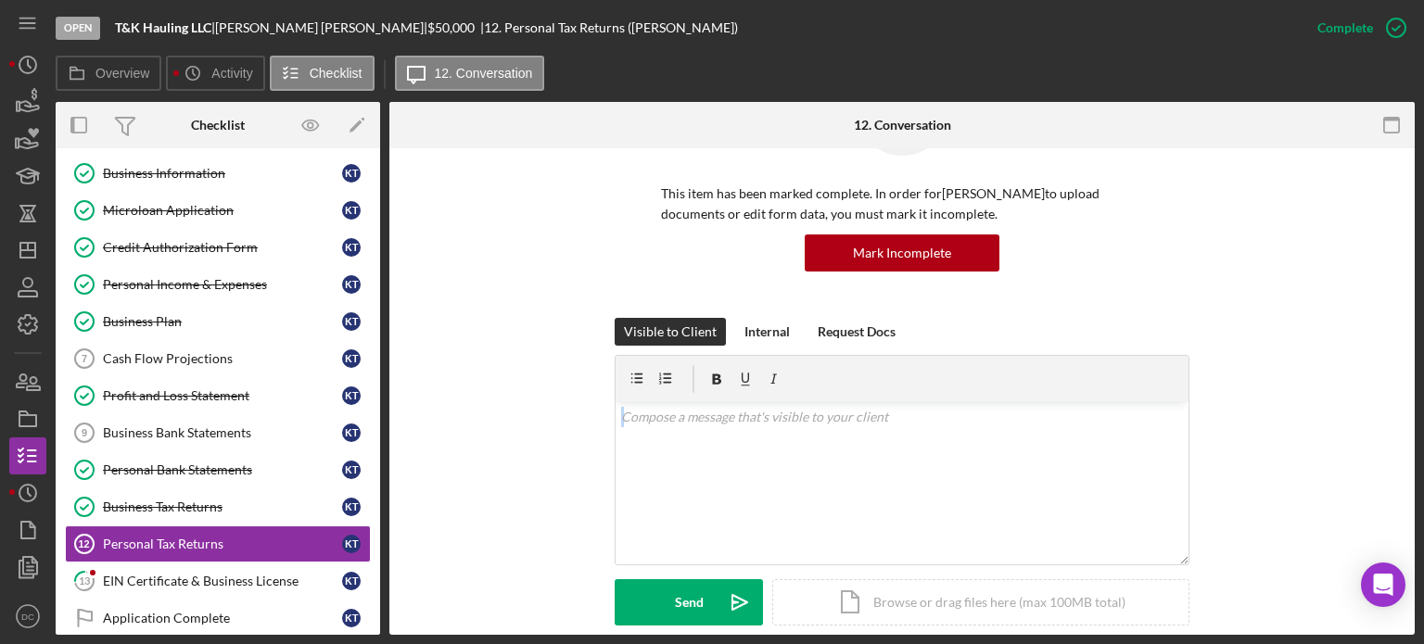
scroll to position [368, 0]
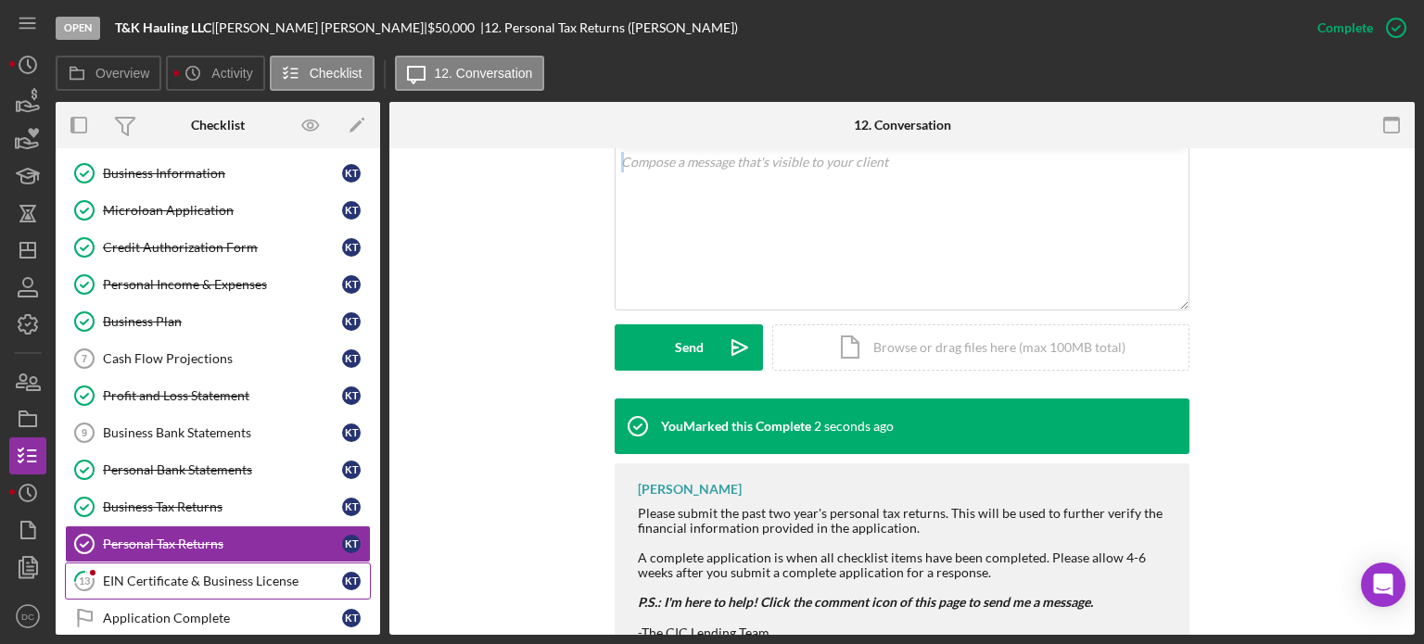
click at [193, 581] on div "EIN Certificate & Business License" at bounding box center [222, 581] width 239 height 15
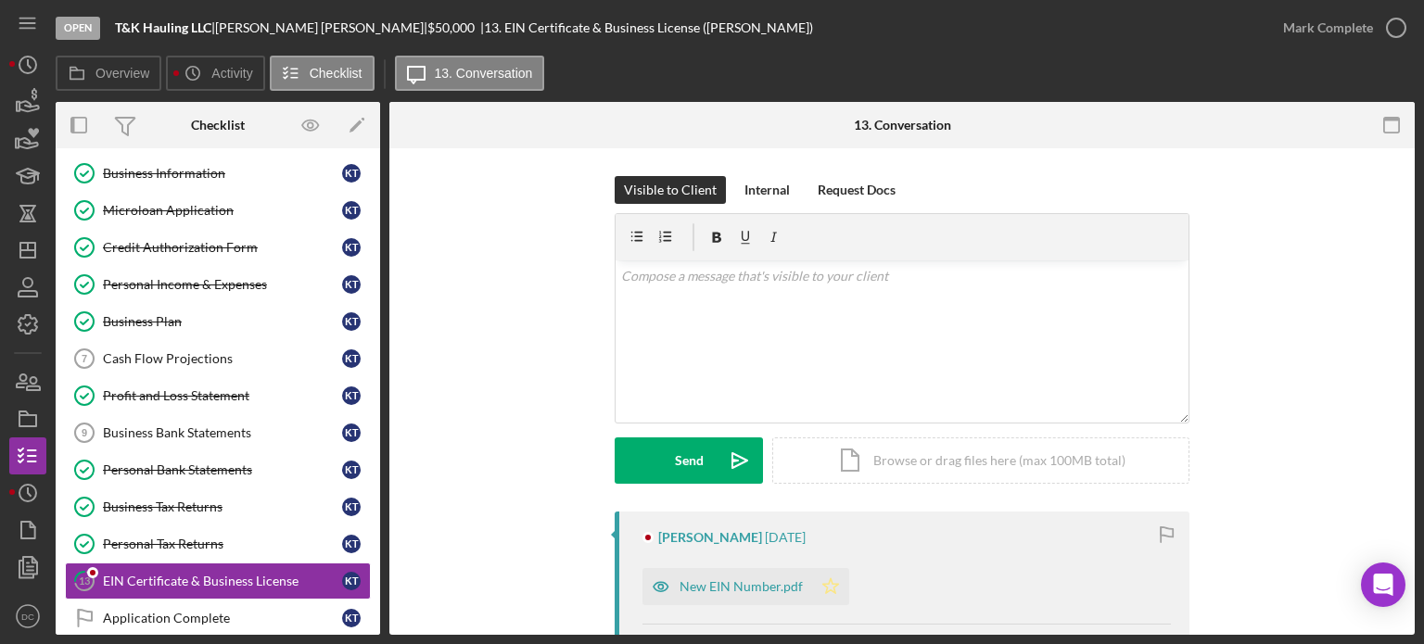
click at [832, 582] on icon "Icon/Star" at bounding box center [830, 586] width 37 height 37
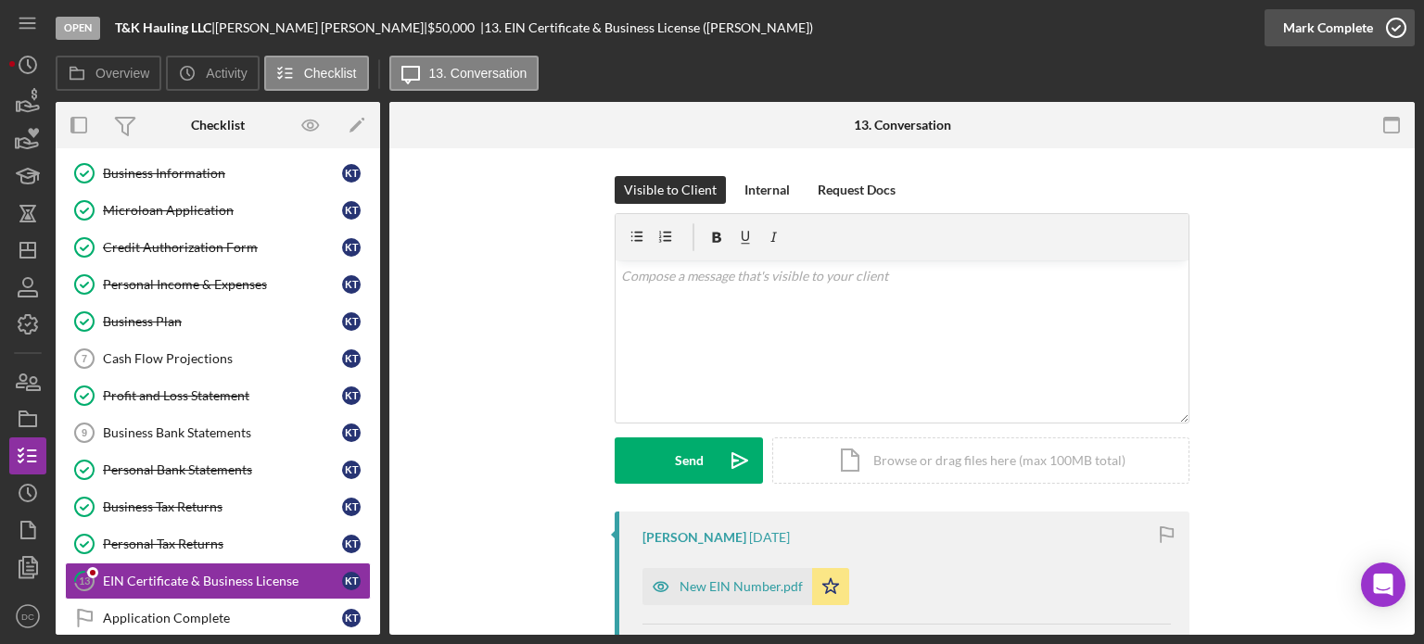
click at [1398, 32] on icon "button" at bounding box center [1396, 28] width 46 height 46
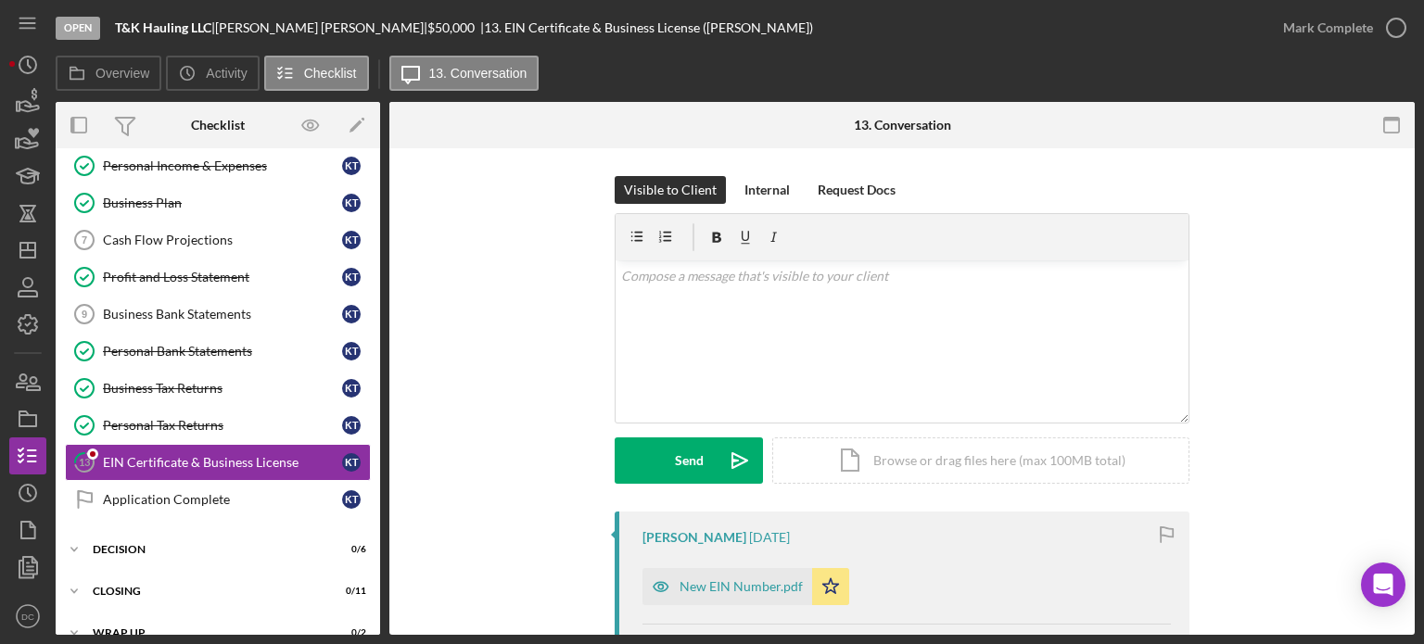
scroll to position [217, 0]
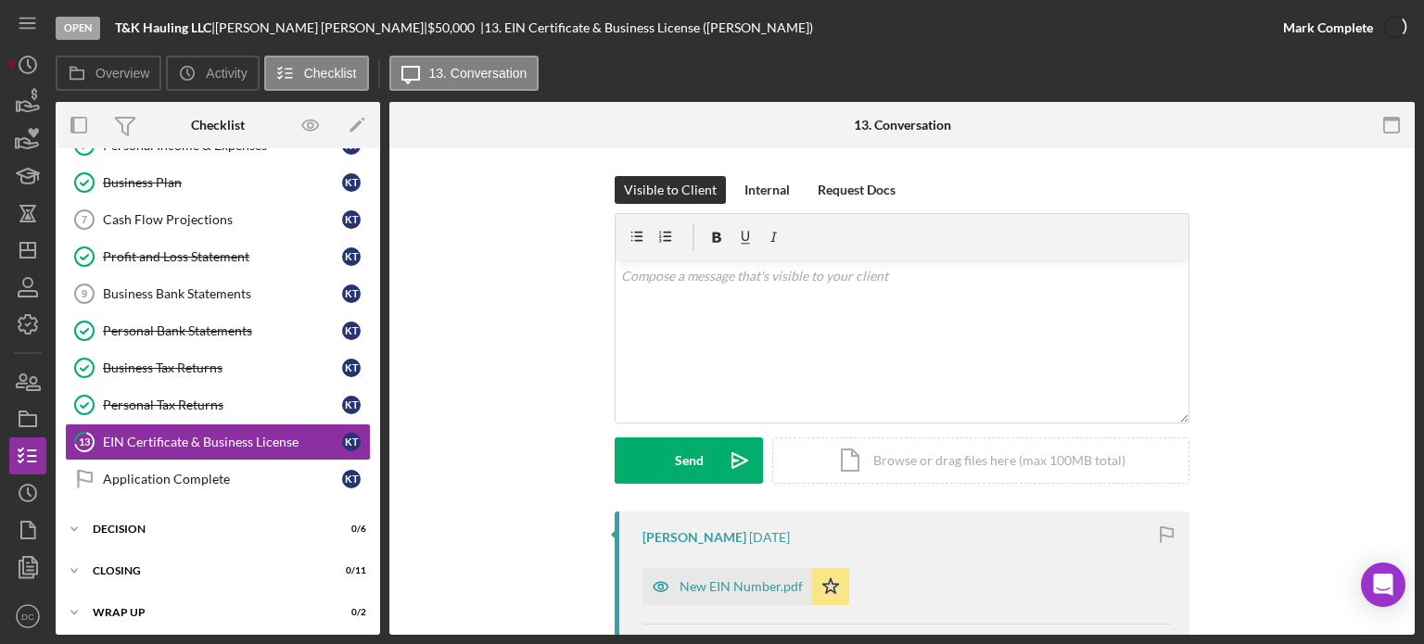
click at [1398, 50] on div "Mark Complete" at bounding box center [1340, 28] width 150 height 56
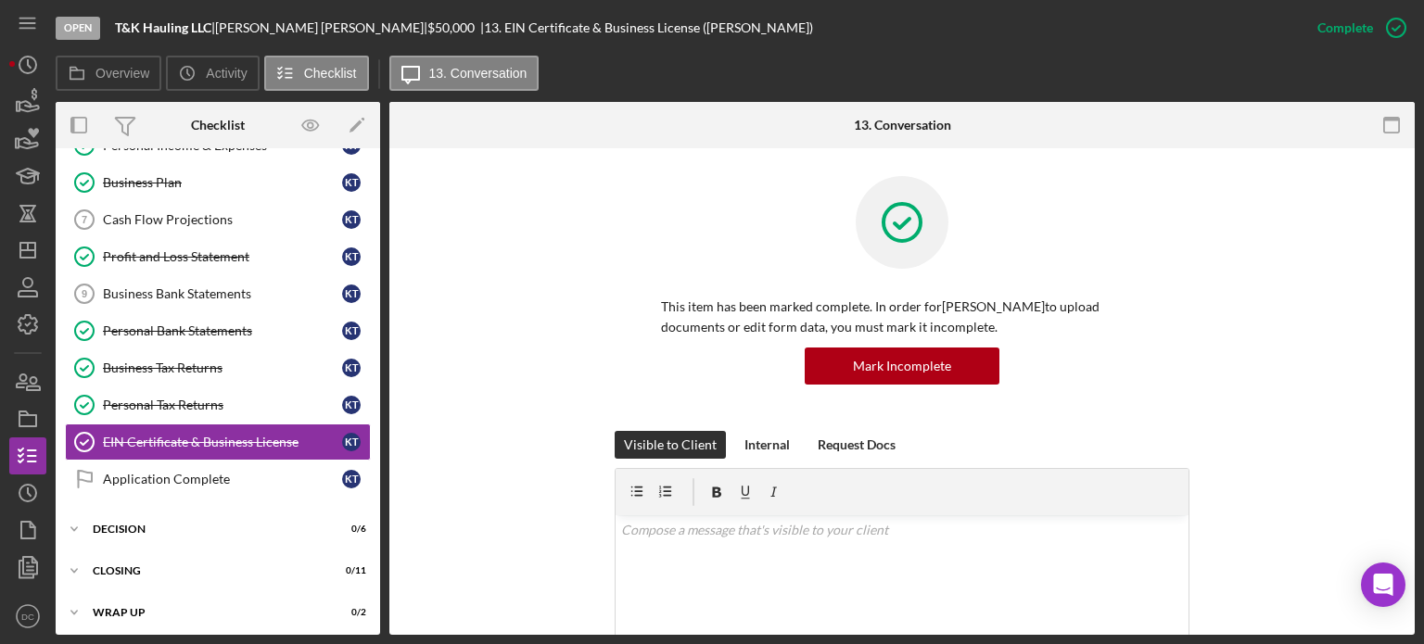
drag, startPoint x: 374, startPoint y: 314, endPoint x: 368, endPoint y: 172, distance: 142.0
click at [368, 172] on div "Personal Information Personal Information K T Business Information Business Inf…" at bounding box center [218, 243] width 325 height 529
drag, startPoint x: 381, startPoint y: 325, endPoint x: 376, endPoint y: 235, distance: 91.0
click at [376, 235] on div "Overview Internal Workflow Stage Open Icon/Dropdown Arrow Archive (can unarchiv…" at bounding box center [735, 368] width 1359 height 533
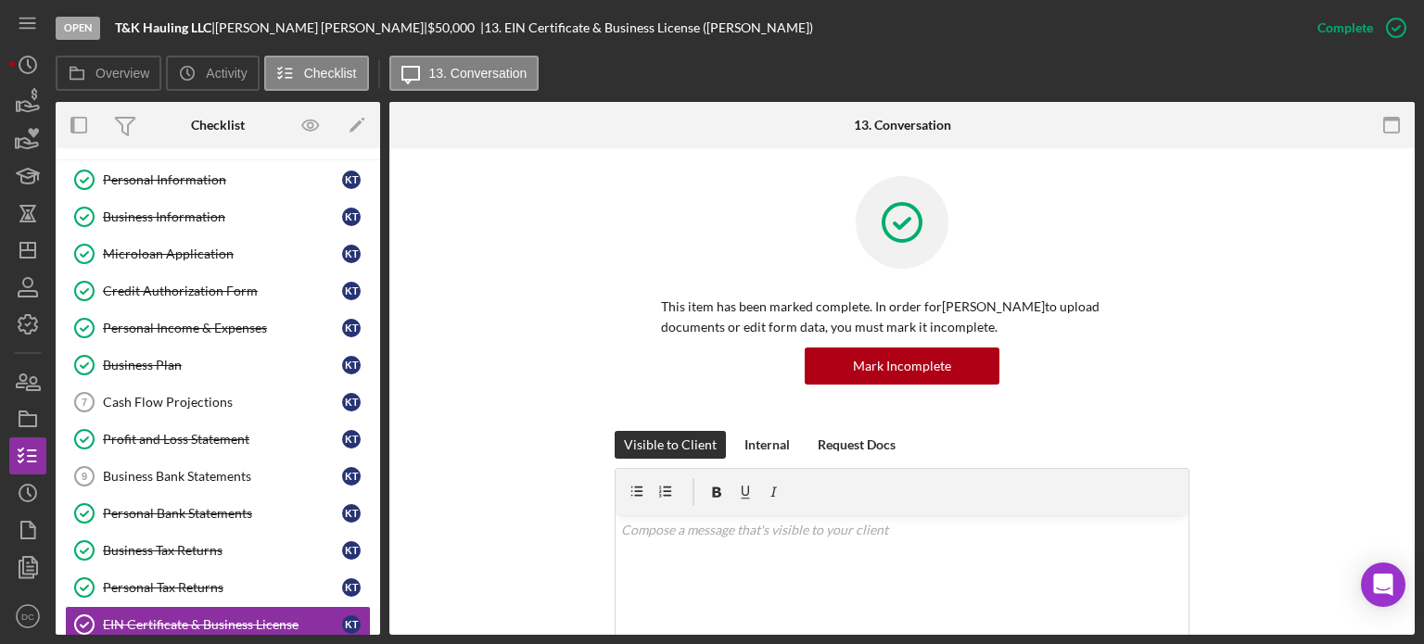
scroll to position [0, 0]
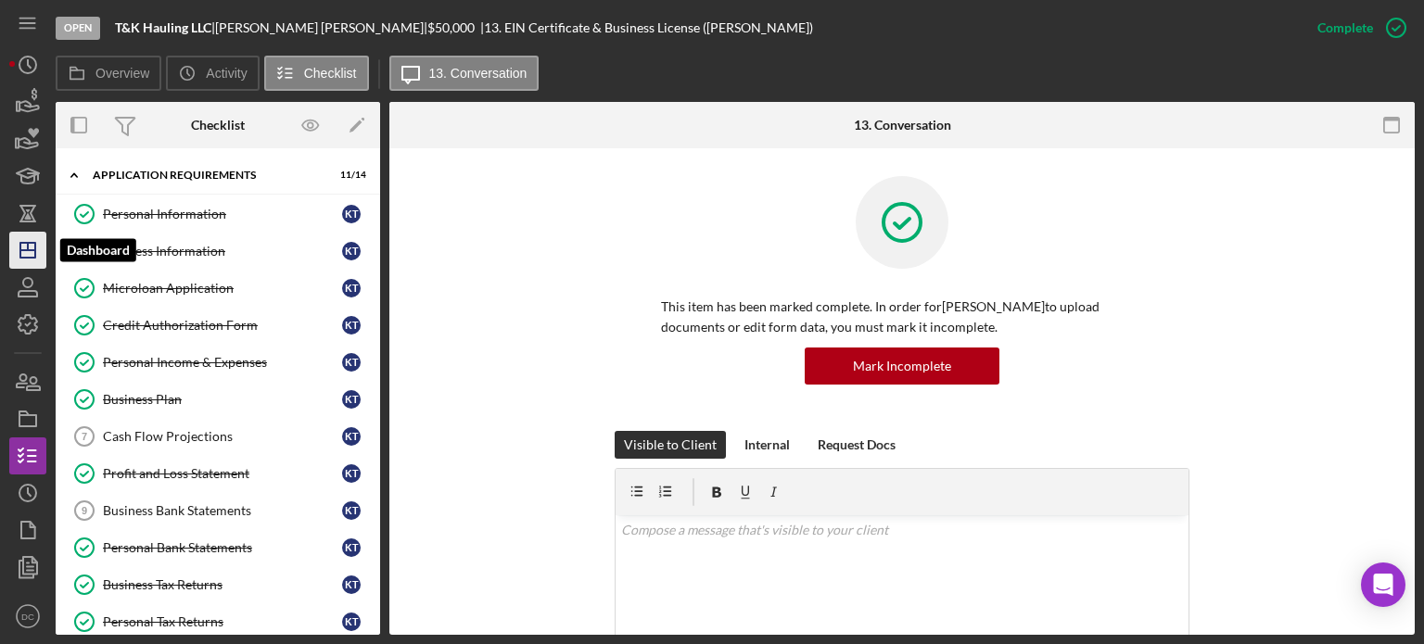
click at [13, 234] on icon "Icon/Dashboard" at bounding box center [28, 250] width 46 height 46
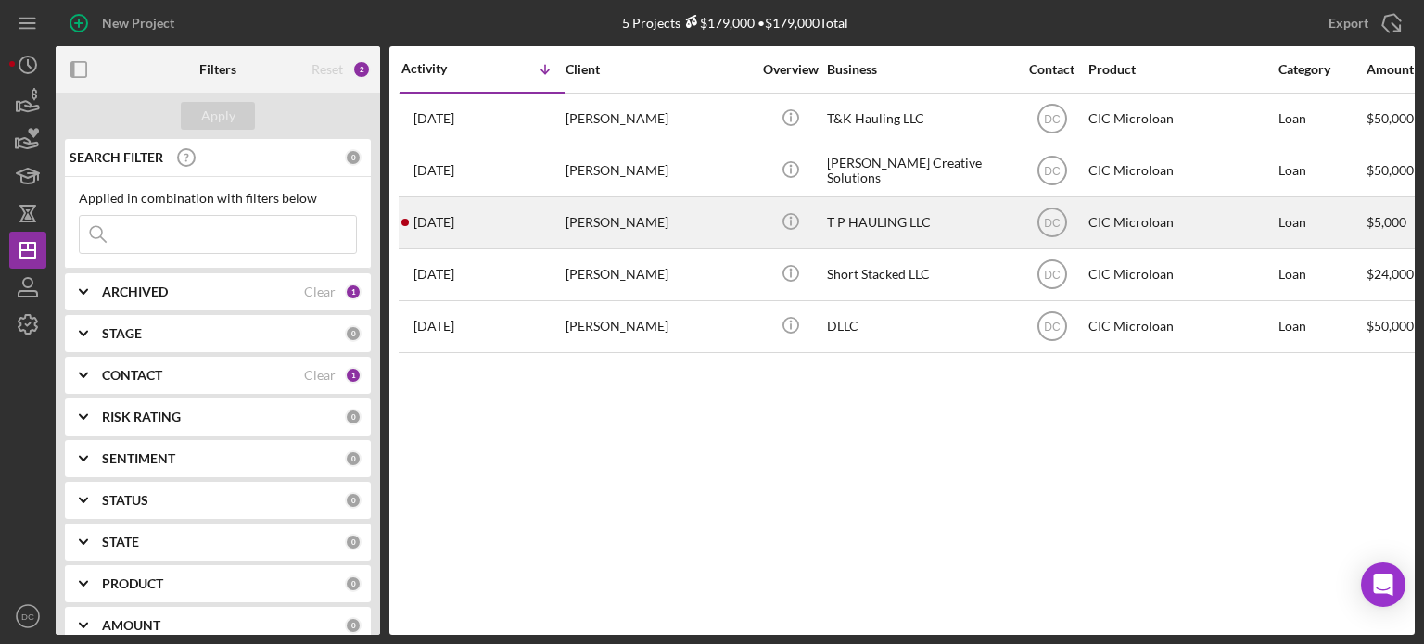
click at [547, 227] on div "7 days ago Timothy Parker" at bounding box center [483, 222] width 162 height 49
